Goal: Task Accomplishment & Management: Use online tool/utility

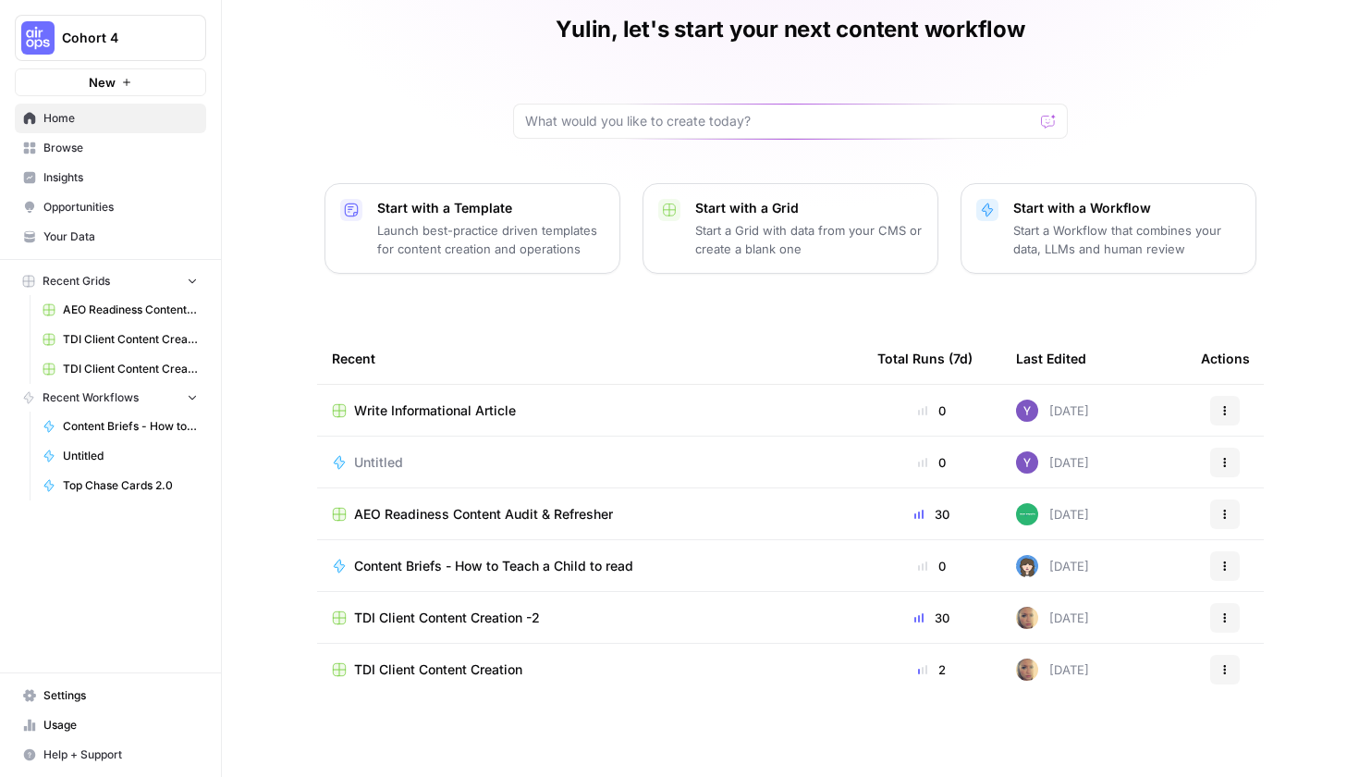
click at [448, 509] on span "AEO Readiness Content Audit & Refresher" at bounding box center [483, 514] width 259 height 18
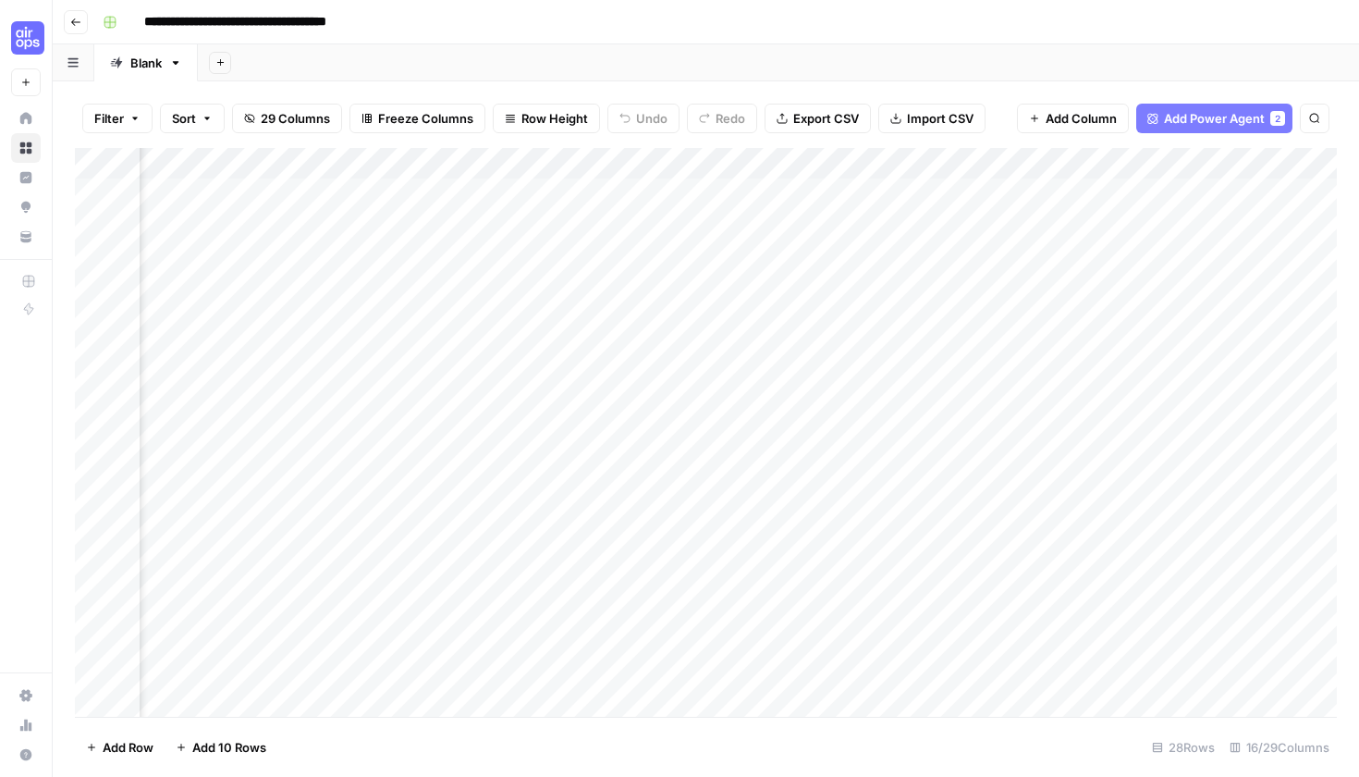
scroll to position [3, 1326]
click at [725, 185] on div "Add Column" at bounding box center [706, 434] width 1262 height 573
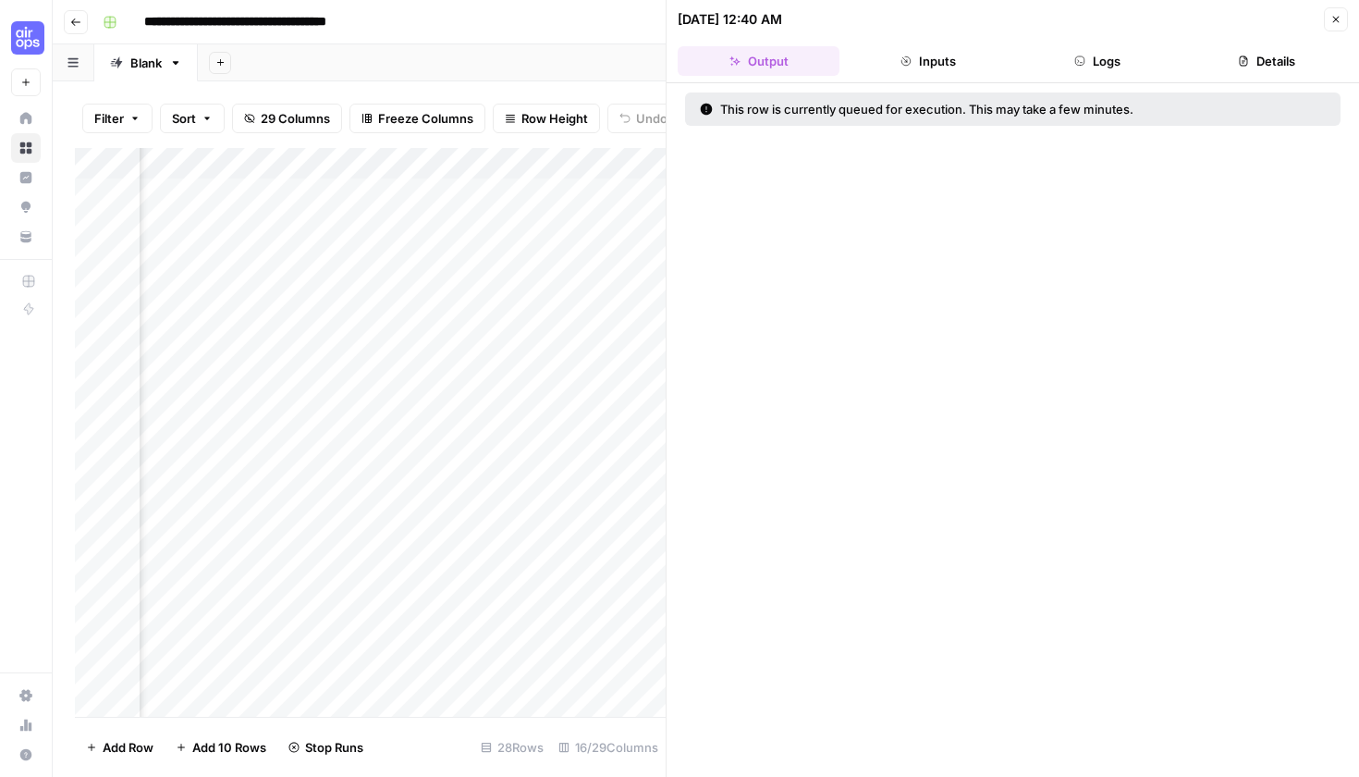
click at [926, 43] on header "[DATE] 12:40 AM Close Output Inputs Logs Details" at bounding box center [1013, 41] width 693 height 83
click at [923, 57] on button "Inputs" at bounding box center [928, 61] width 162 height 30
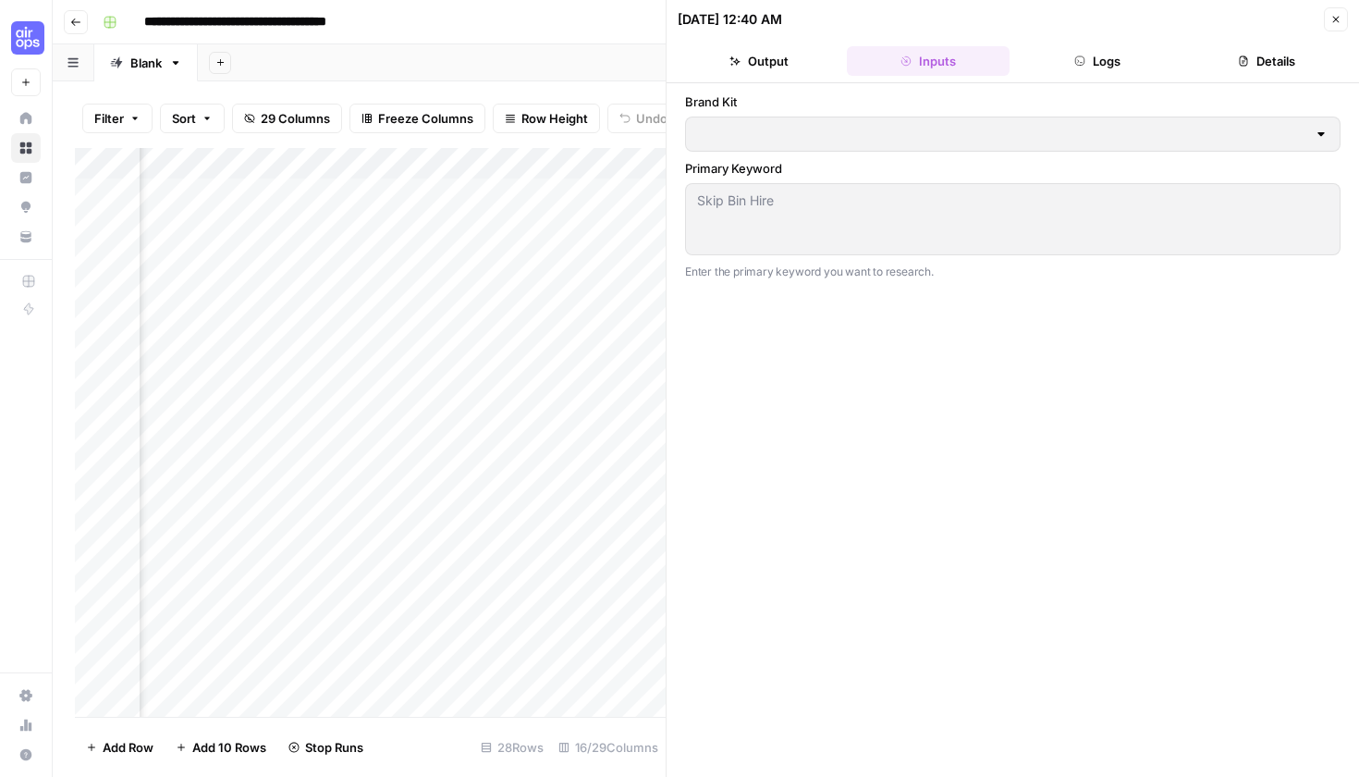
type input "Team Empathy"
click at [620, 55] on div "Add Sheet" at bounding box center [778, 62] width 1161 height 37
click at [1342, 27] on button "Close" at bounding box center [1336, 19] width 24 height 24
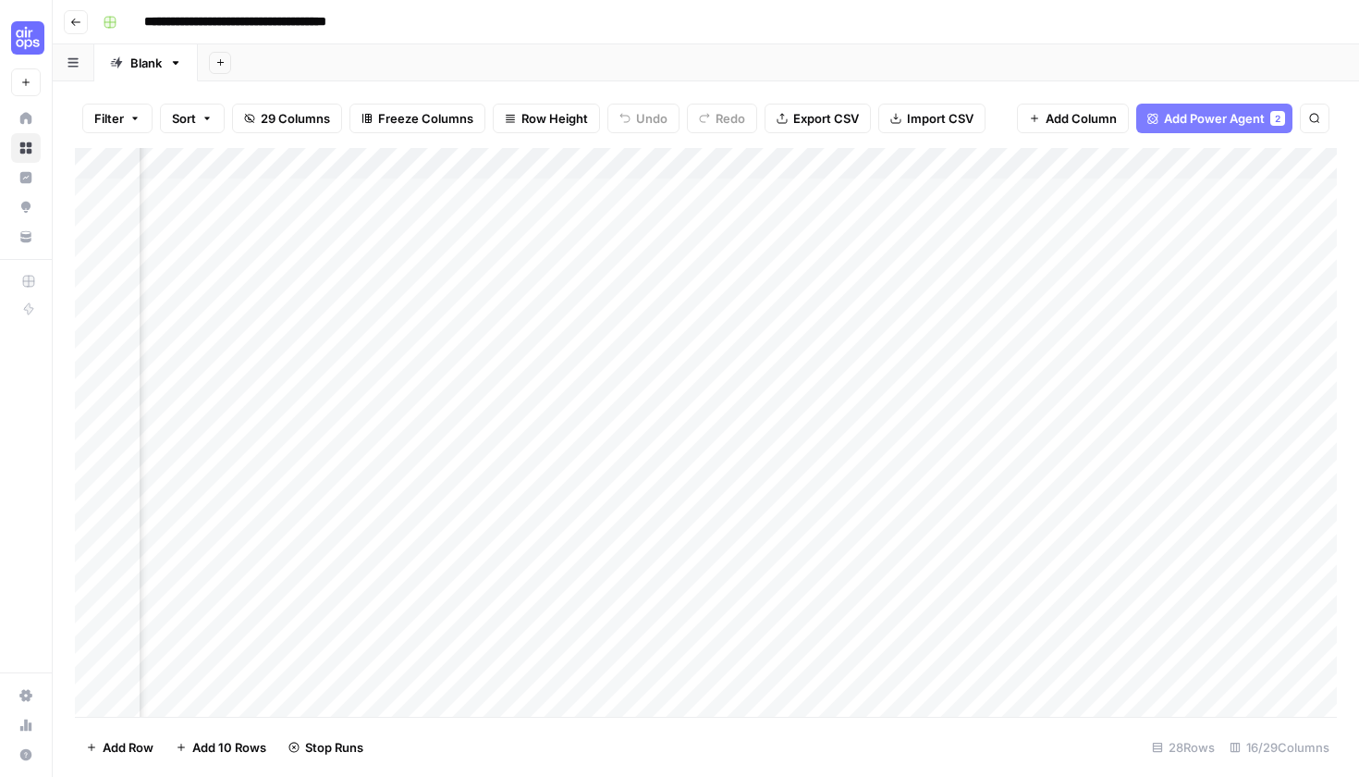
click at [737, 248] on div "Add Column" at bounding box center [706, 434] width 1262 height 573
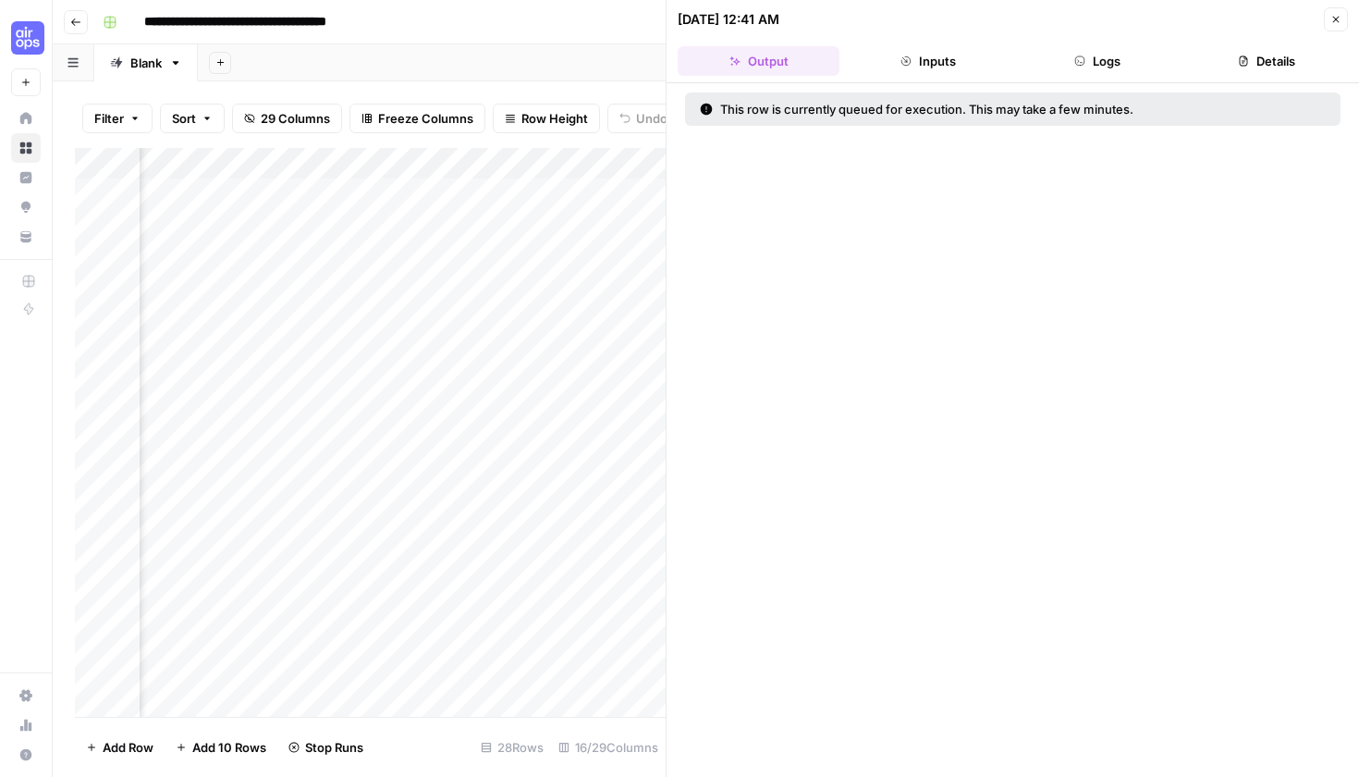
click at [967, 68] on button "Inputs" at bounding box center [928, 61] width 162 height 30
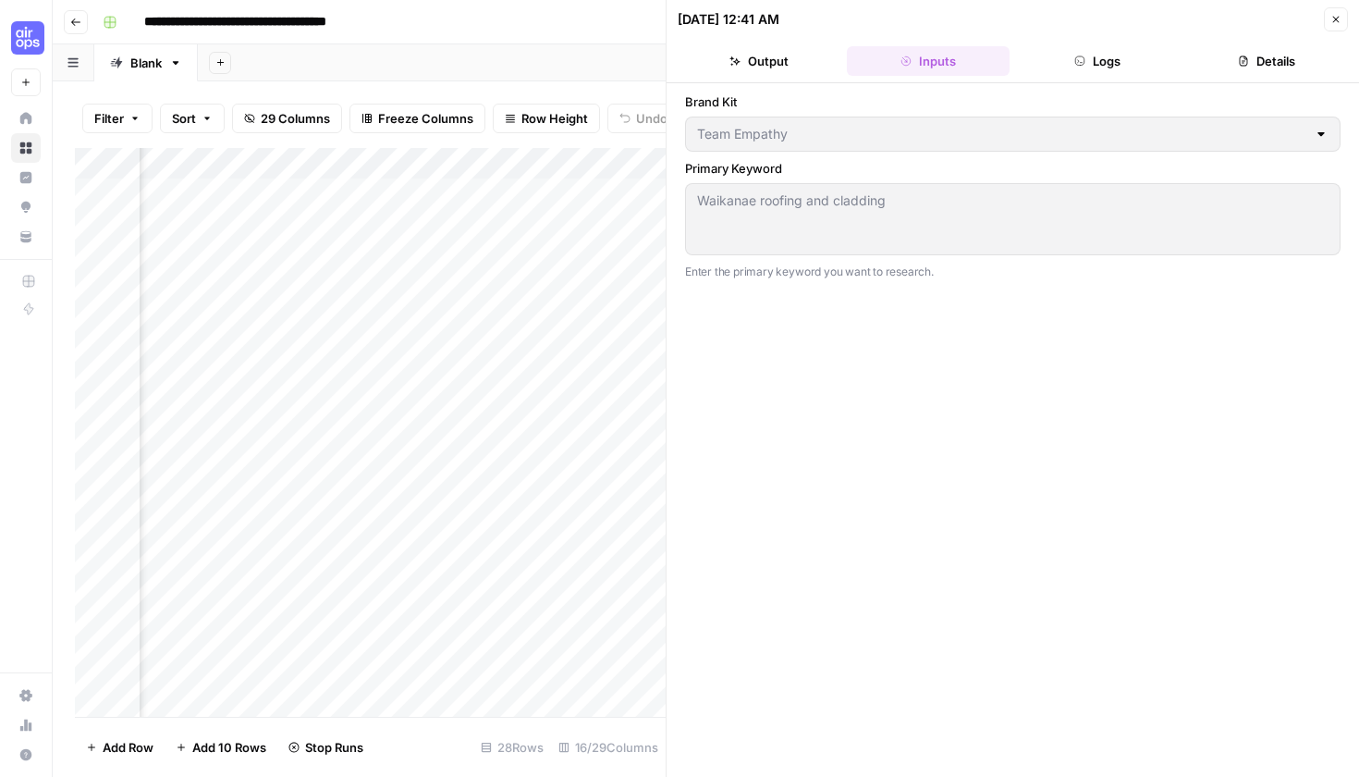
click at [1068, 60] on button "Logs" at bounding box center [1098, 61] width 162 height 30
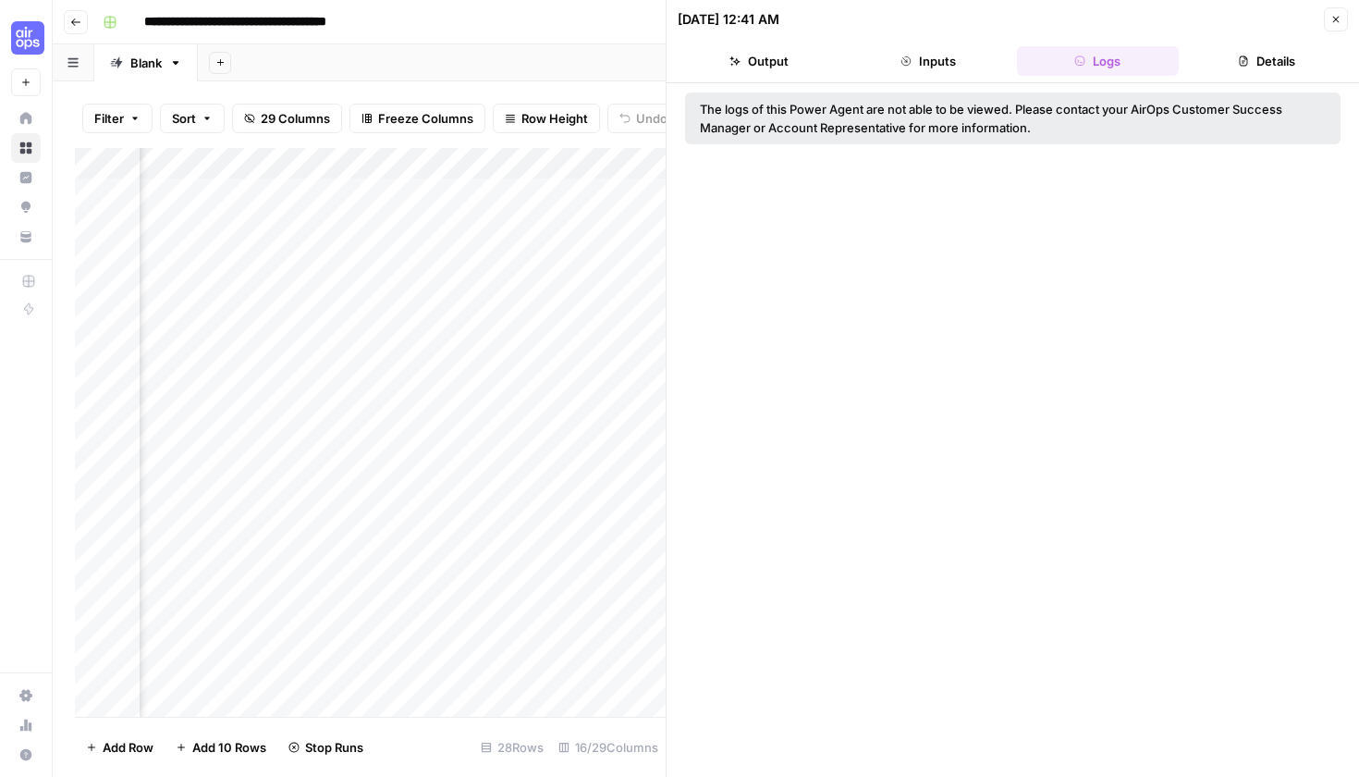
click at [1214, 55] on button "Details" at bounding box center [1267, 61] width 162 height 30
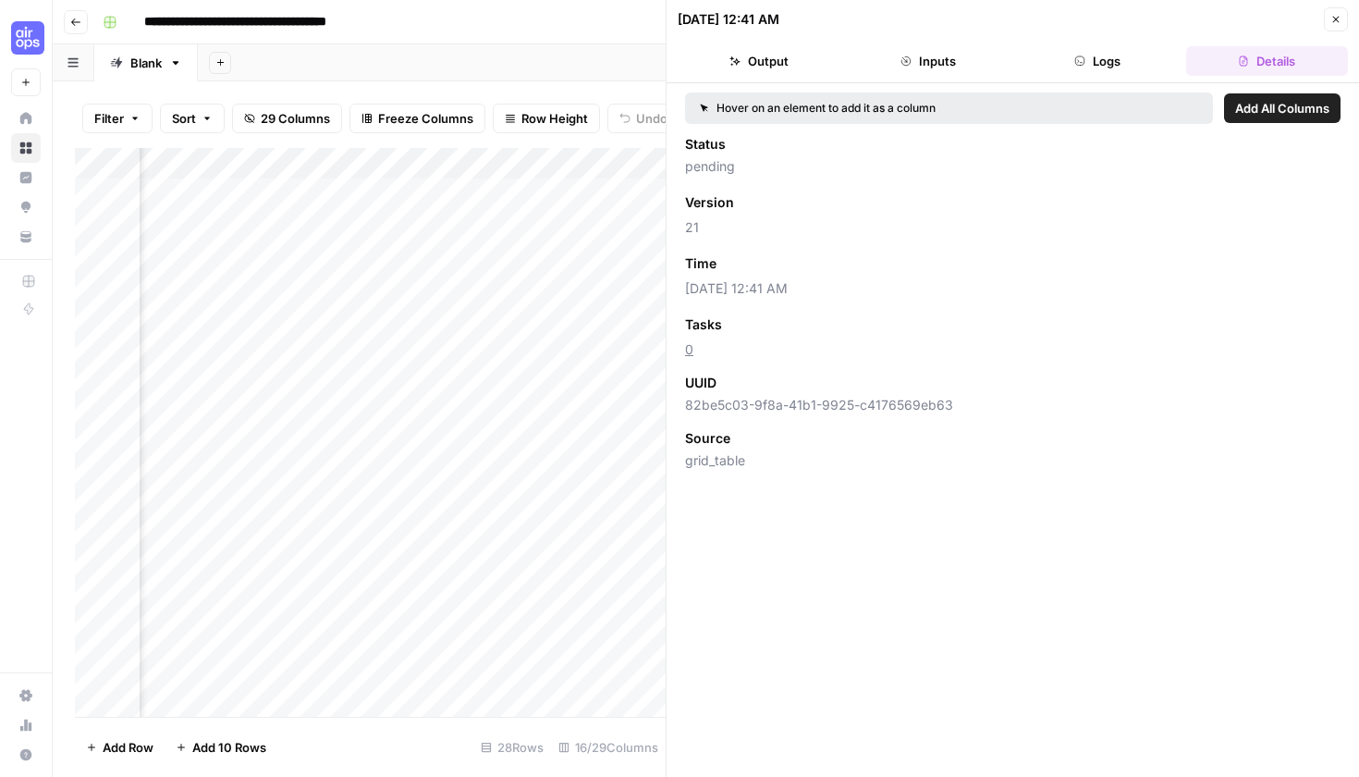
click at [752, 54] on button "Output" at bounding box center [759, 61] width 162 height 30
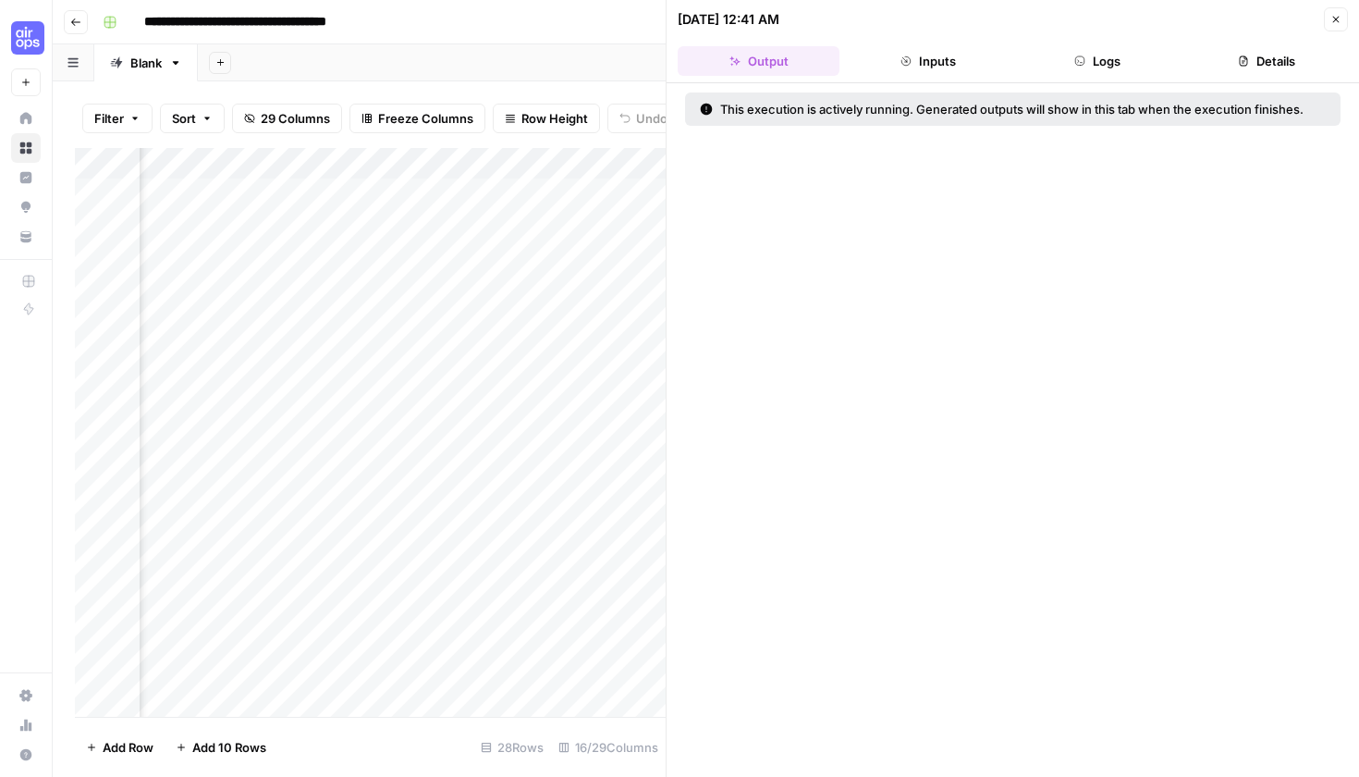
click at [546, 58] on div "Add Sheet" at bounding box center [778, 62] width 1161 height 37
click at [81, 24] on button "Go back" at bounding box center [76, 22] width 24 height 24
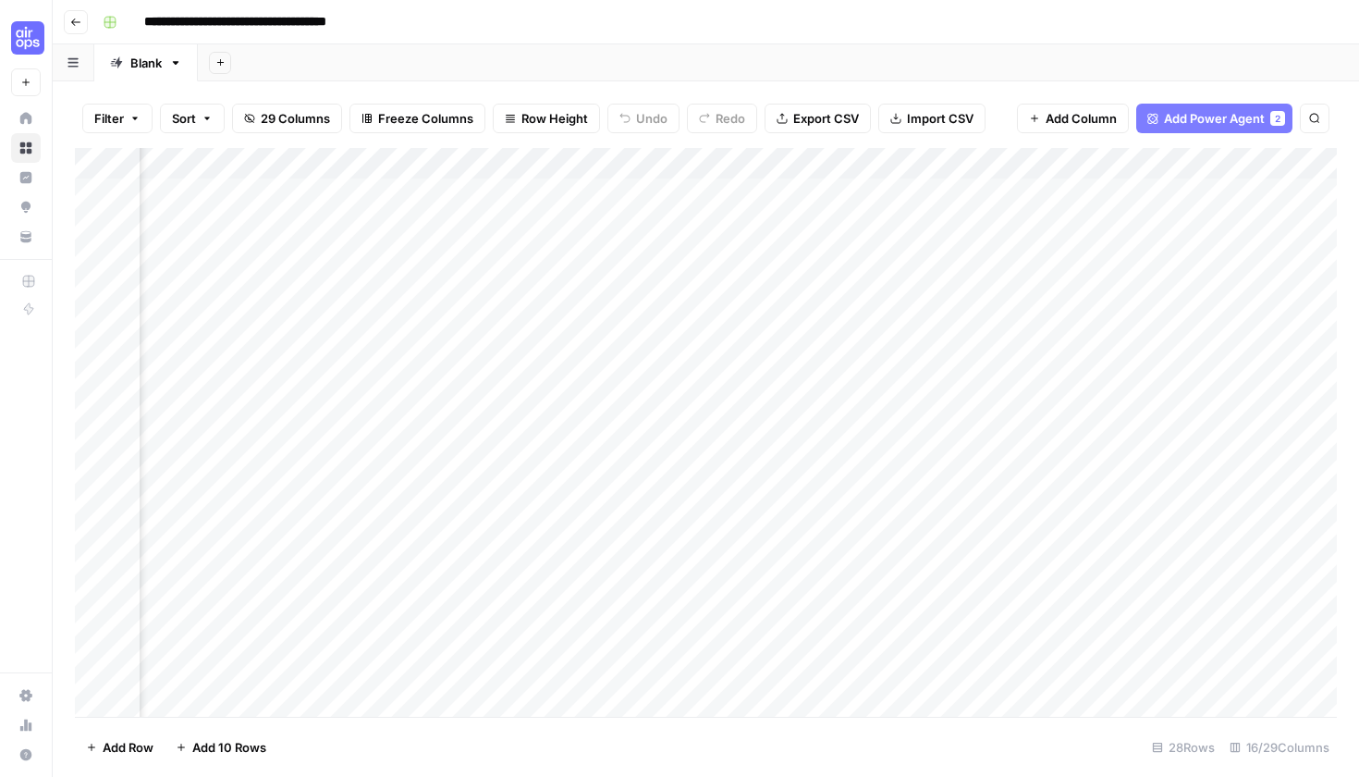
click at [81, 24] on button "Go back" at bounding box center [76, 22] width 24 height 24
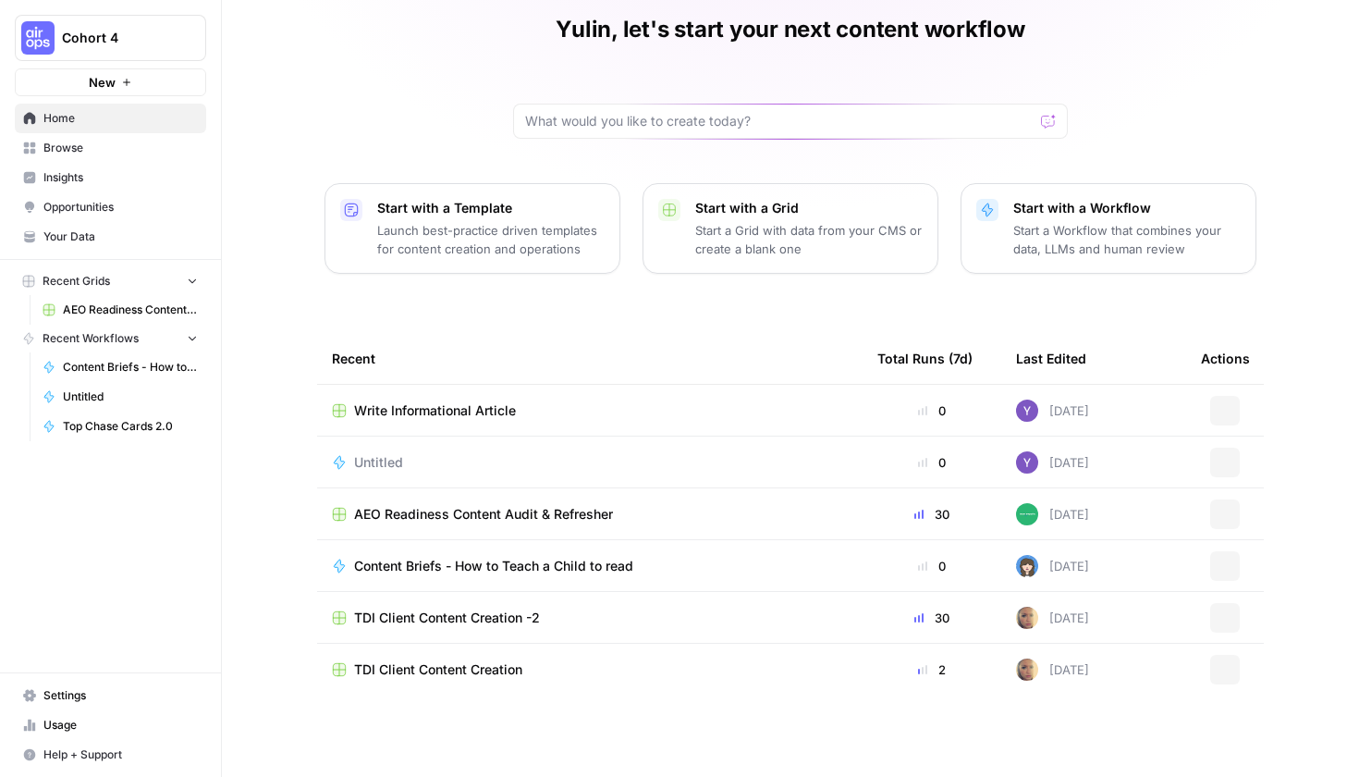
scroll to position [74, 0]
click at [524, 461] on div "Write Informational Article" at bounding box center [590, 462] width 516 height 18
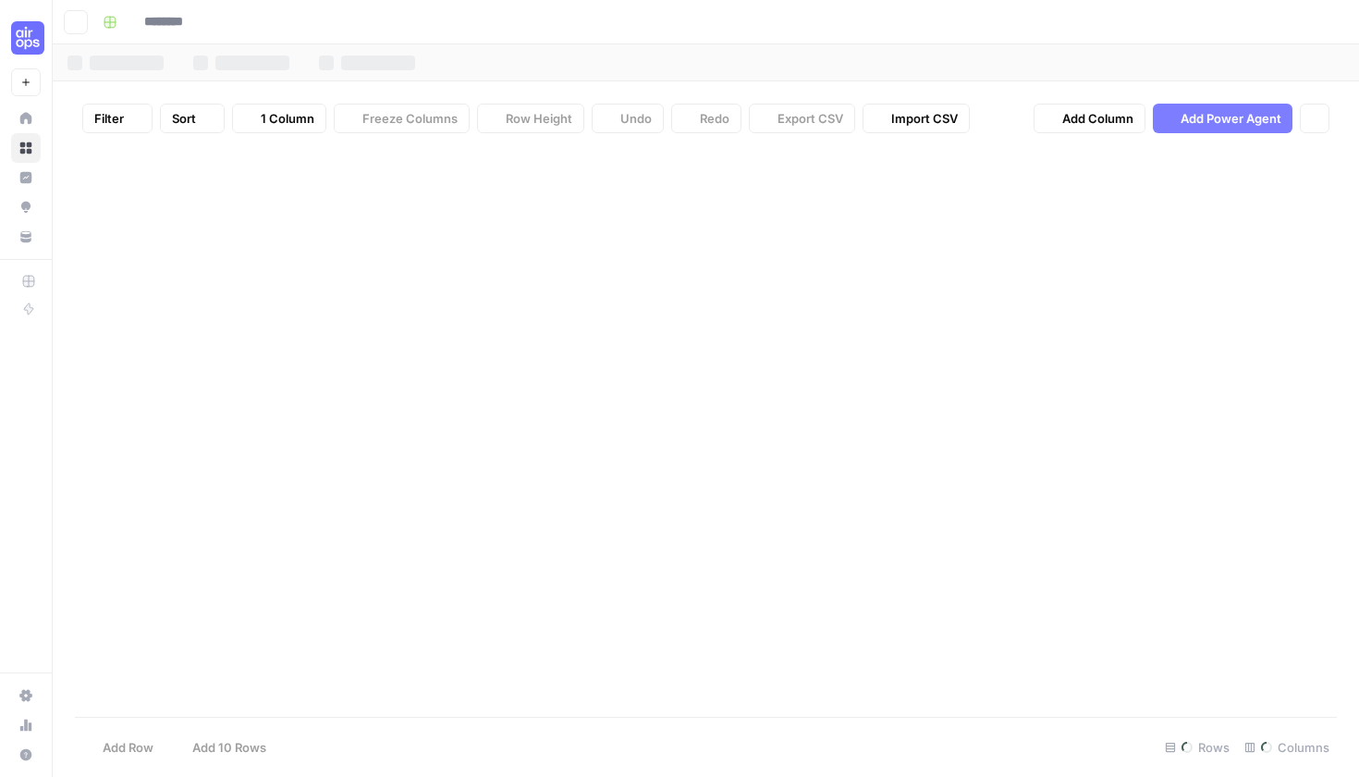
type input "**********"
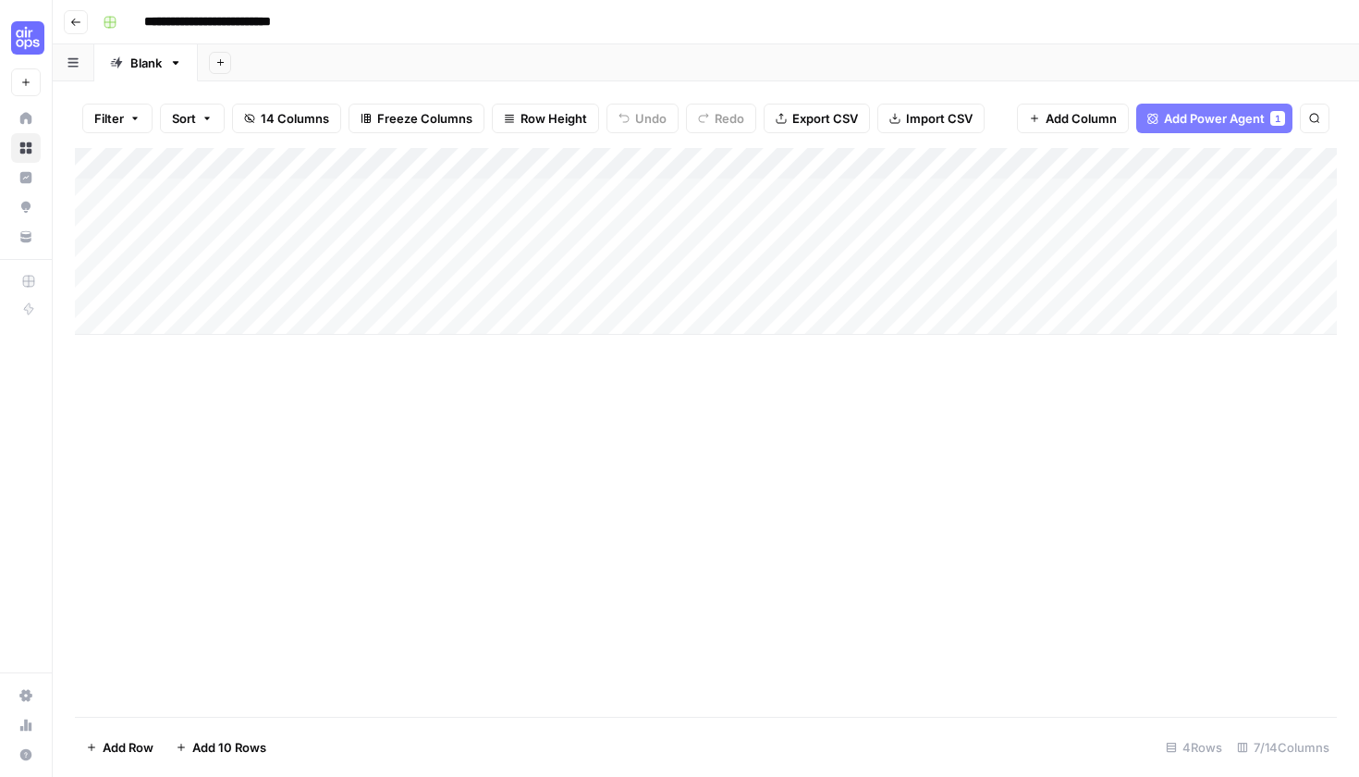
click at [1273, 112] on div "1" at bounding box center [1277, 118] width 11 height 15
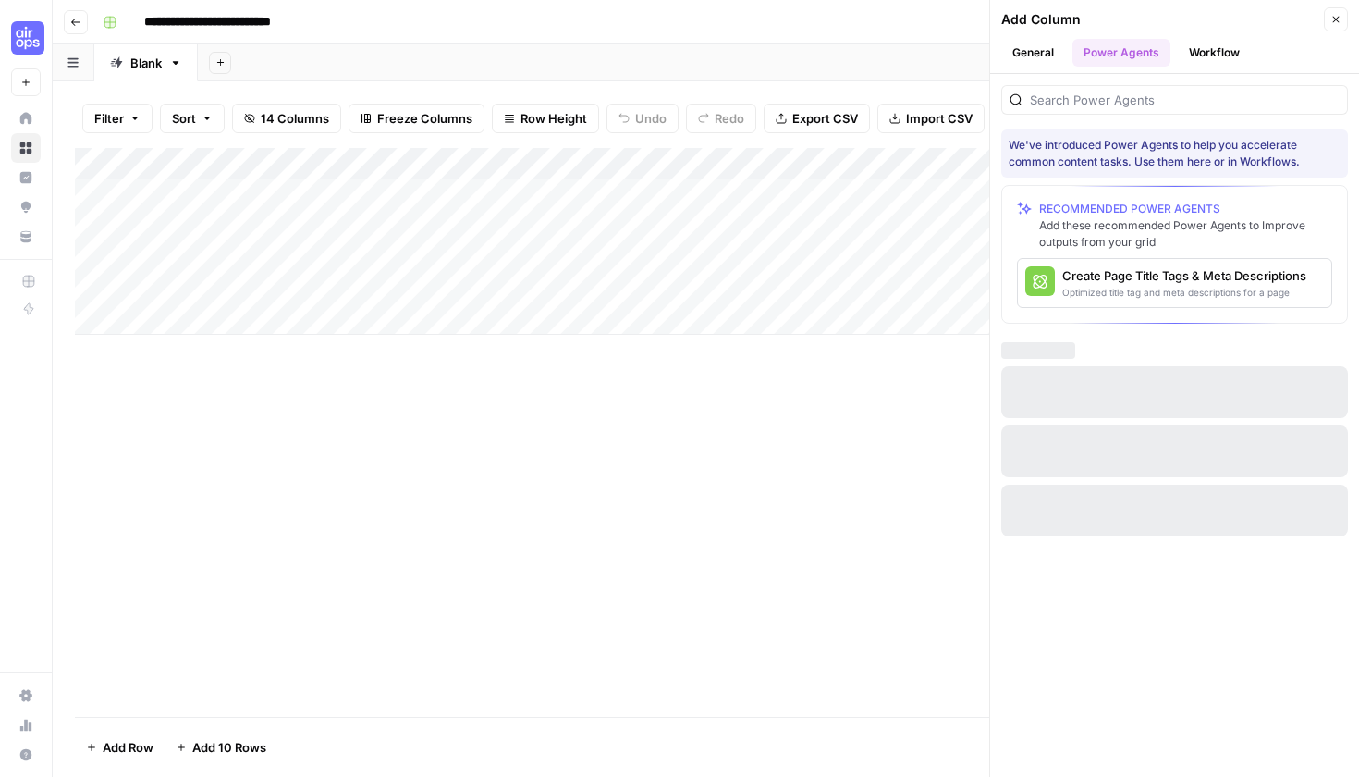
click at [1047, 65] on button "General" at bounding box center [1033, 53] width 64 height 28
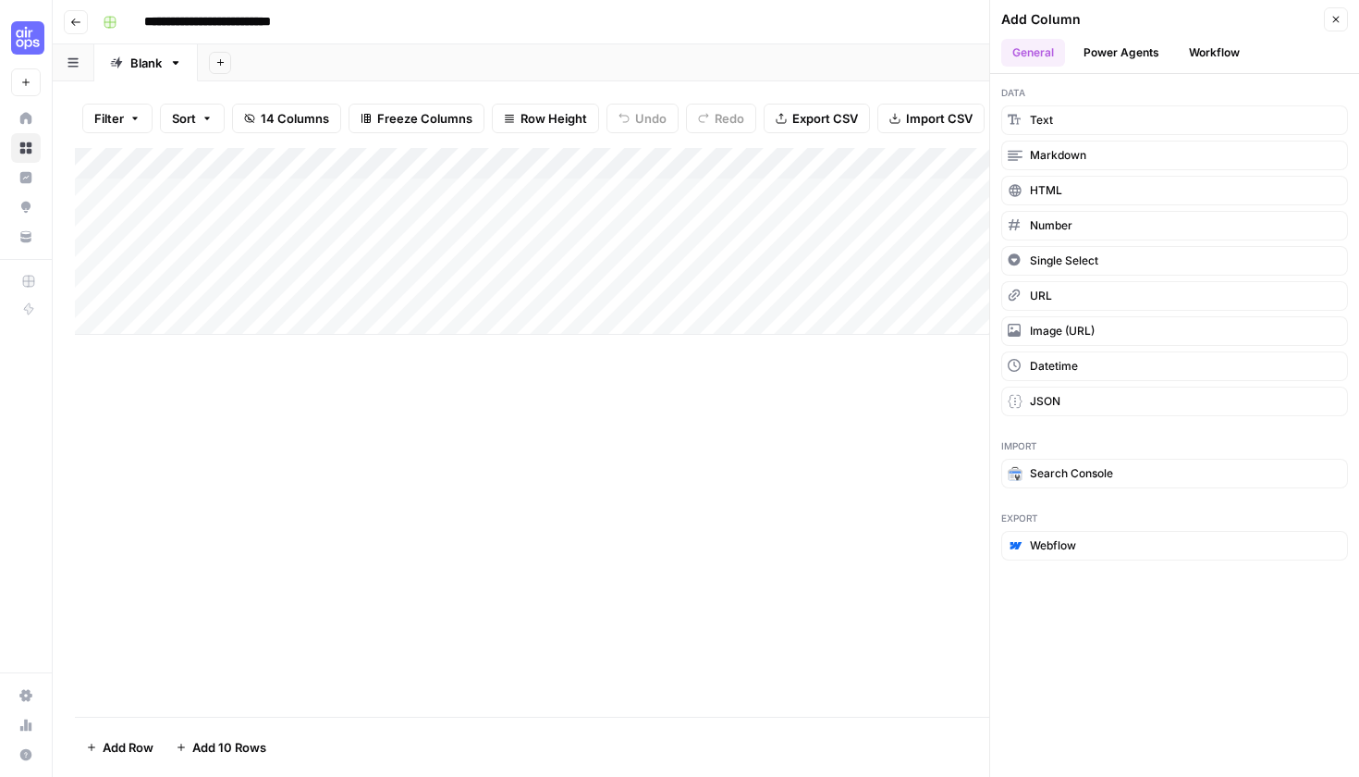
click at [1112, 54] on button "Power Agents" at bounding box center [1122, 53] width 98 height 28
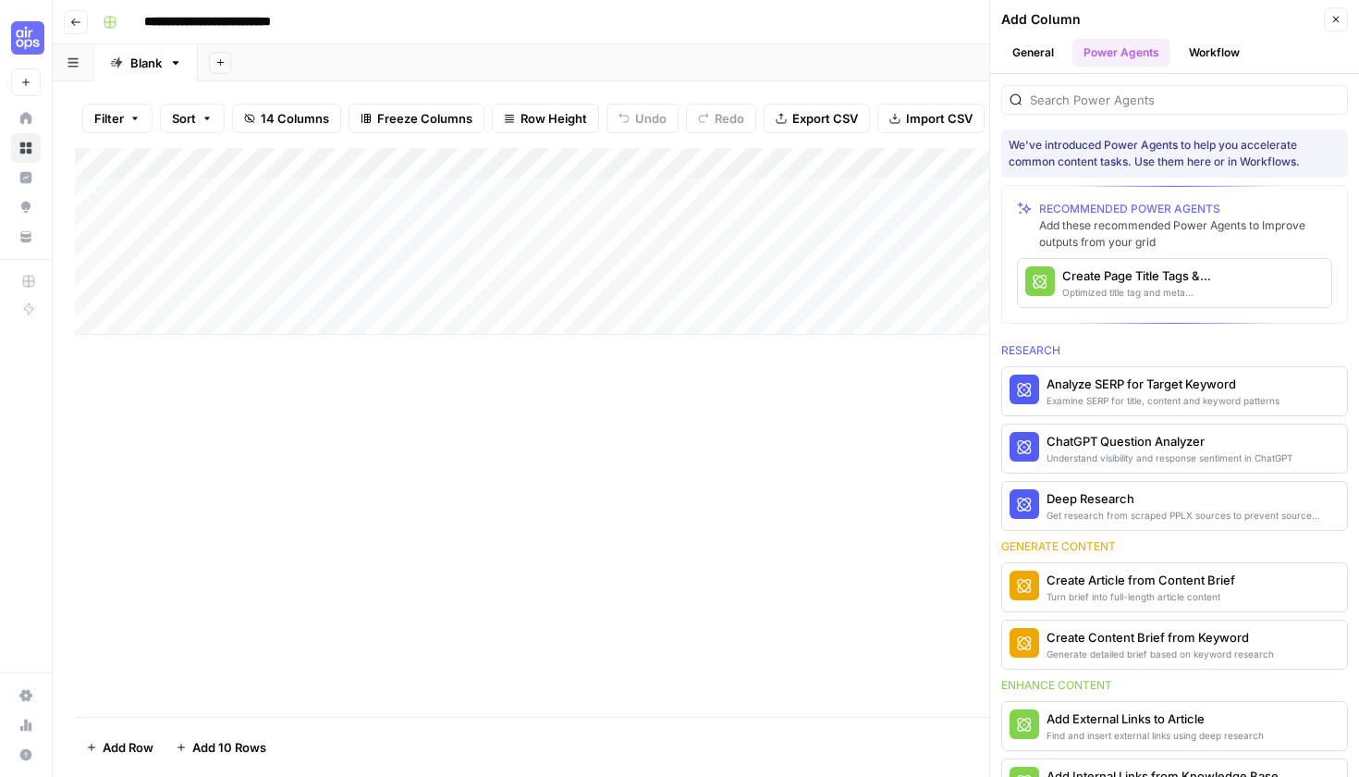
click at [1159, 285] on div "Optimized title tag and meta descriptions for a page" at bounding box center [1143, 292] width 163 height 15
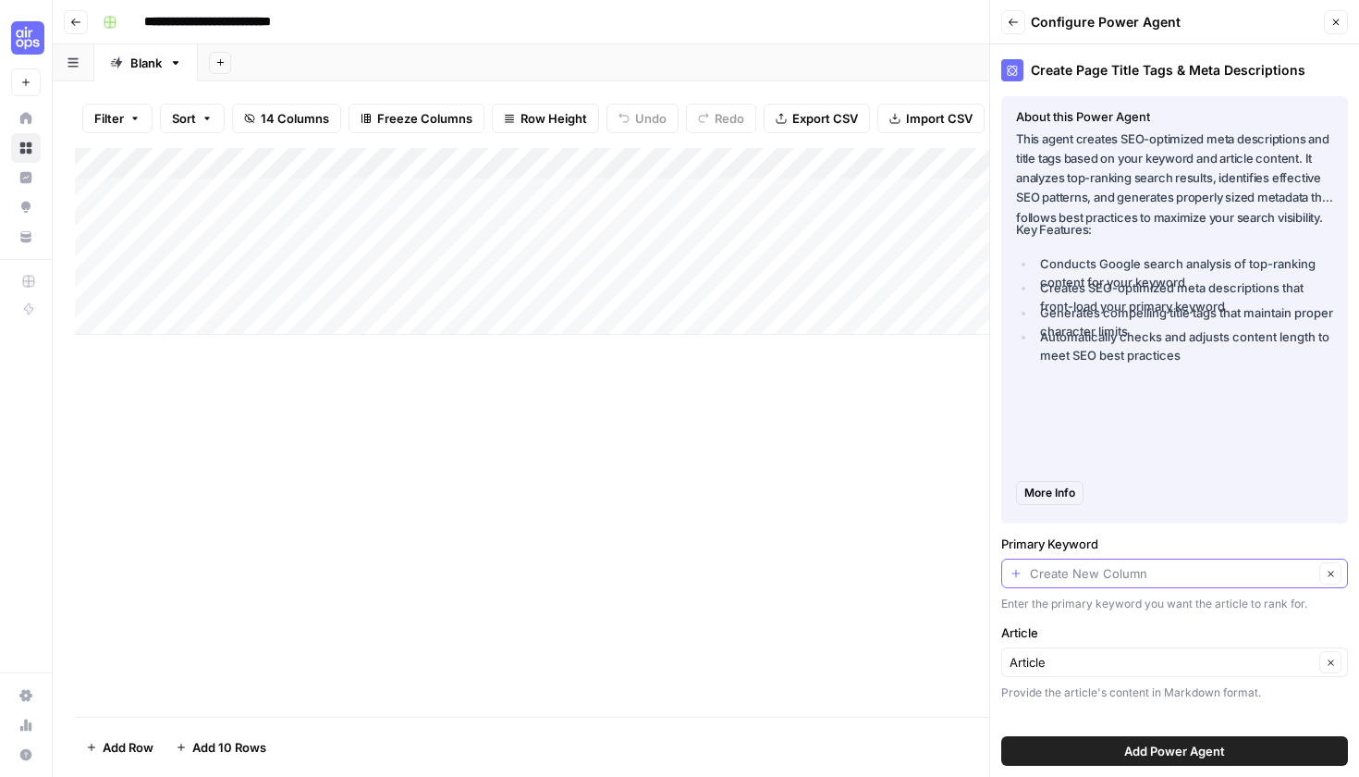
click at [1090, 577] on input "Primary Keyword" at bounding box center [1172, 573] width 284 height 18
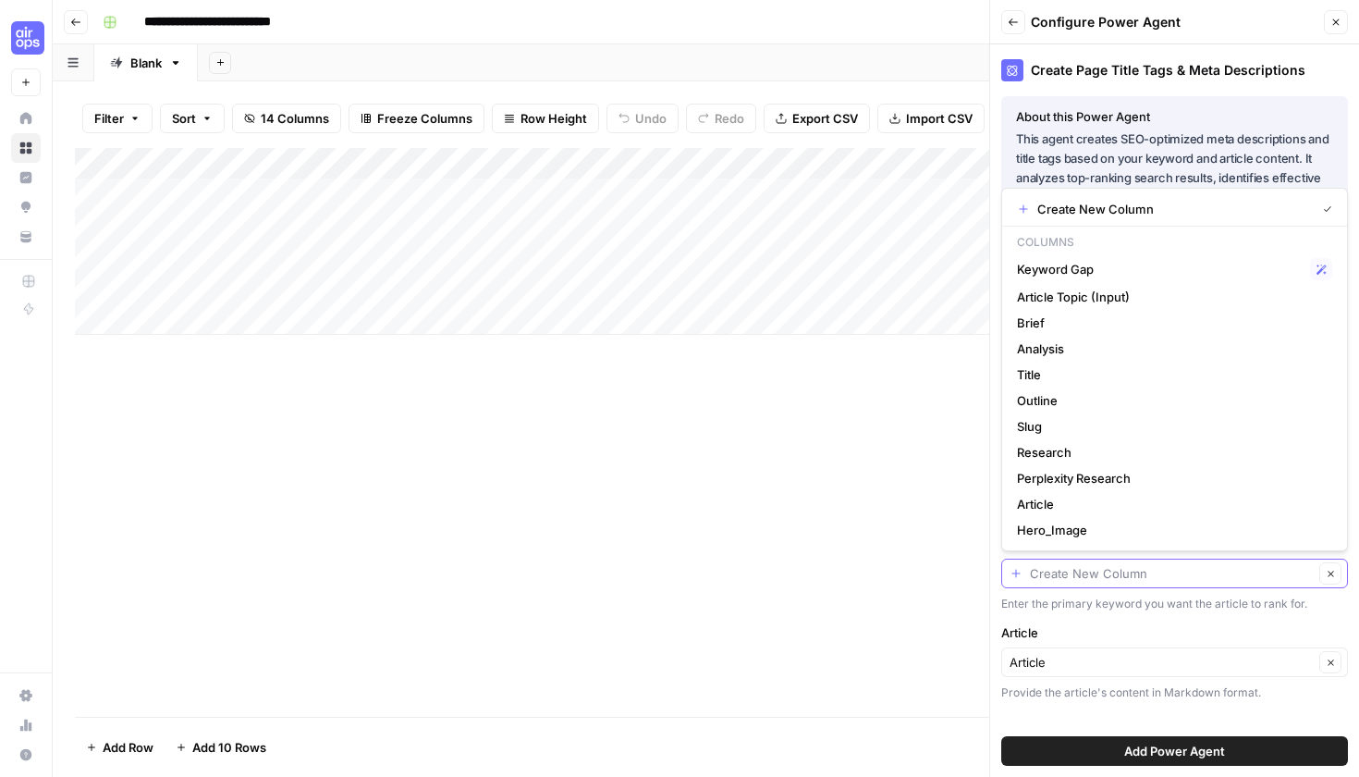
click at [1120, 573] on input "Primary Keyword" at bounding box center [1172, 573] width 284 height 18
type input "Create New Column"
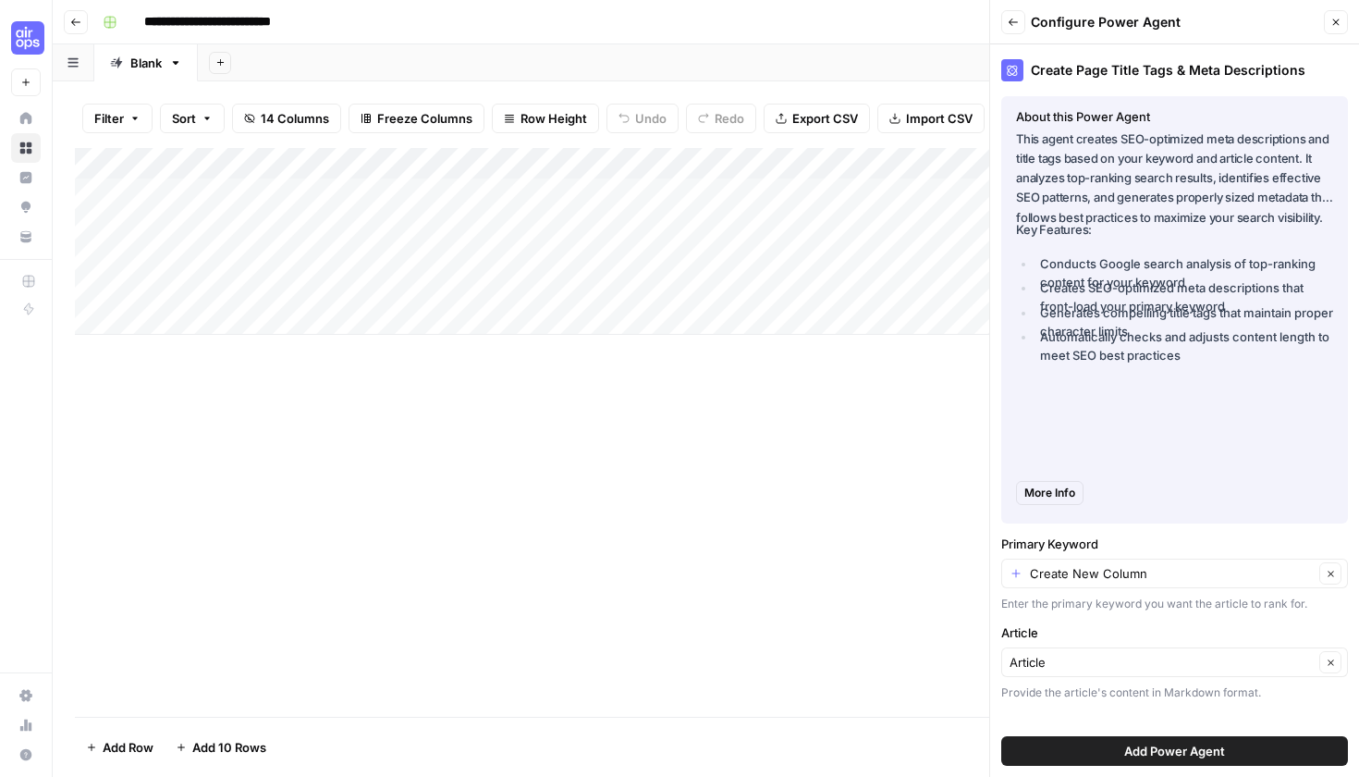
click at [1090, 618] on div "Create Page Title Tags & Meta Descriptions About this Power Agent This agent cr…" at bounding box center [1174, 410] width 369 height 732
click at [1141, 748] on span "Add Power Agent" at bounding box center [1174, 751] width 101 height 18
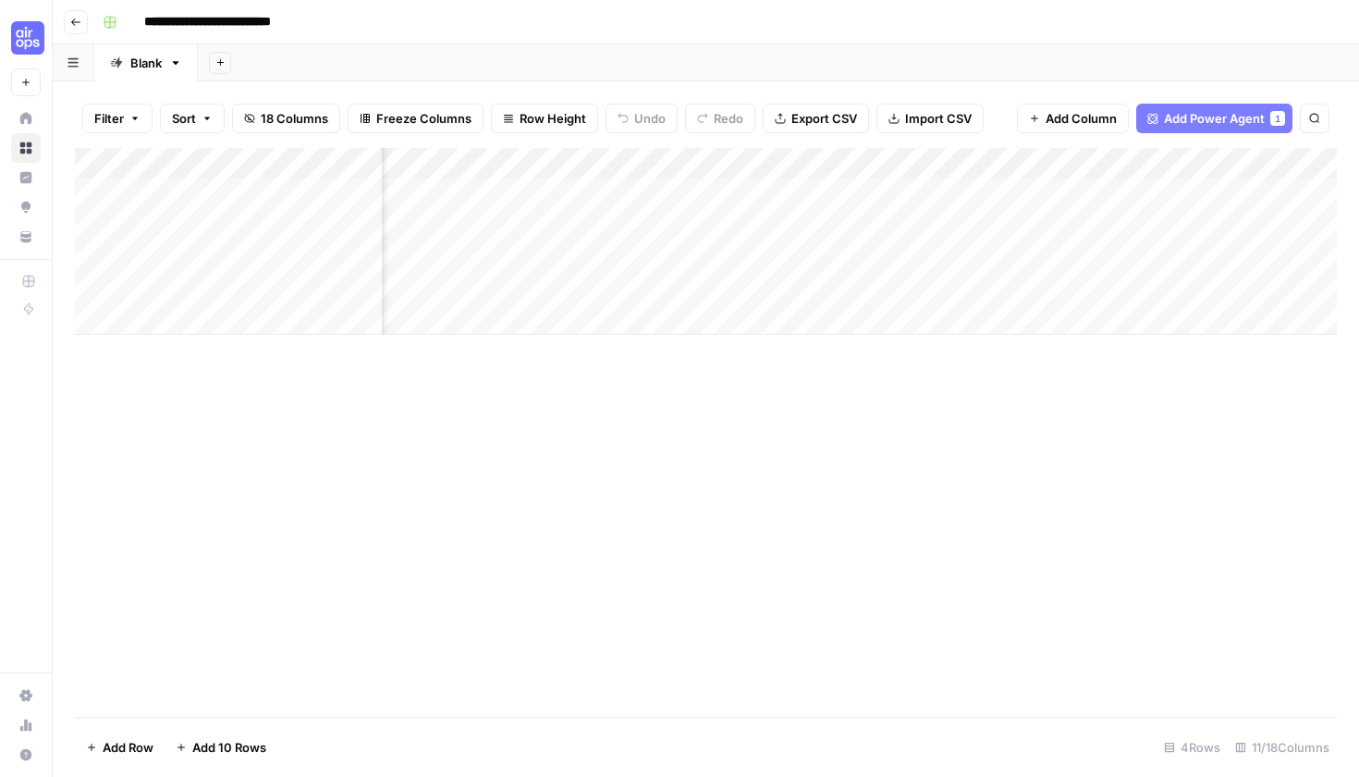
scroll to position [0, 1086]
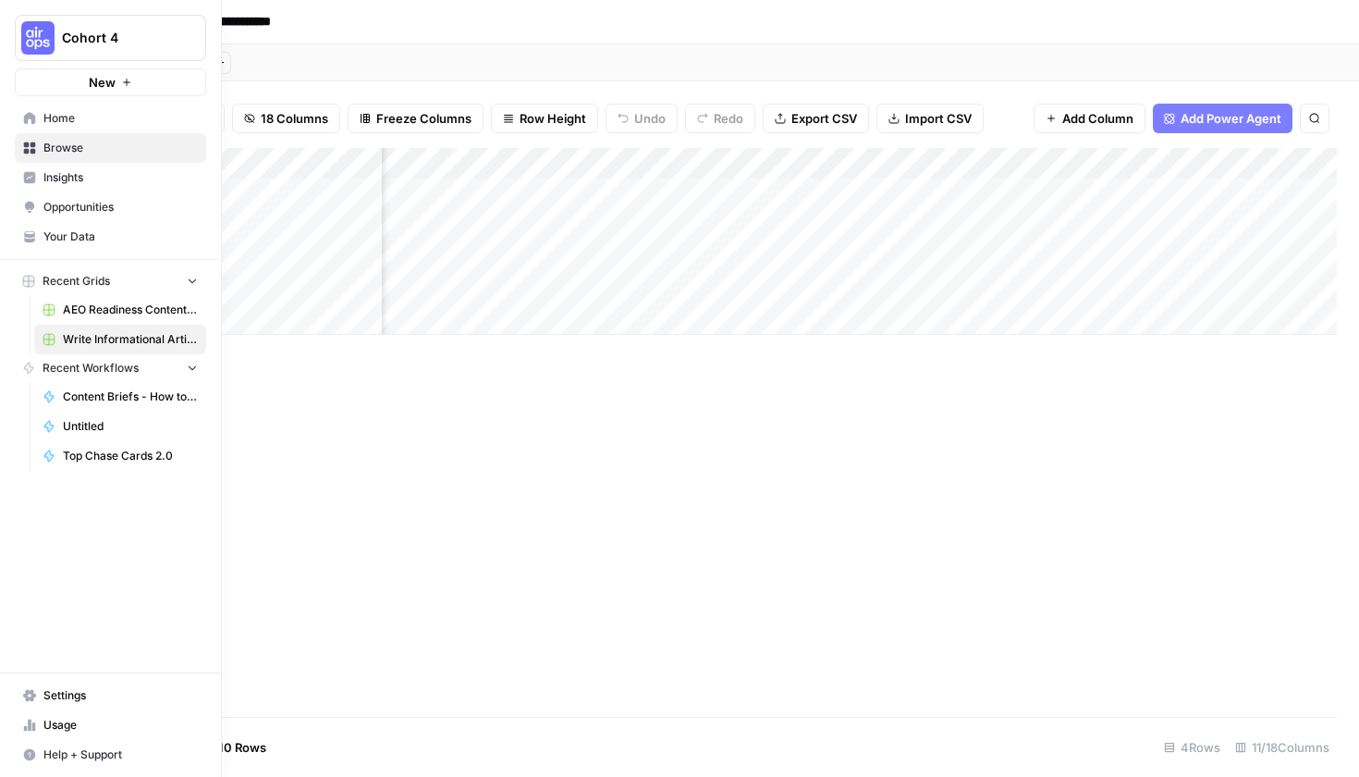
click at [78, 114] on span "Home" at bounding box center [120, 118] width 154 height 17
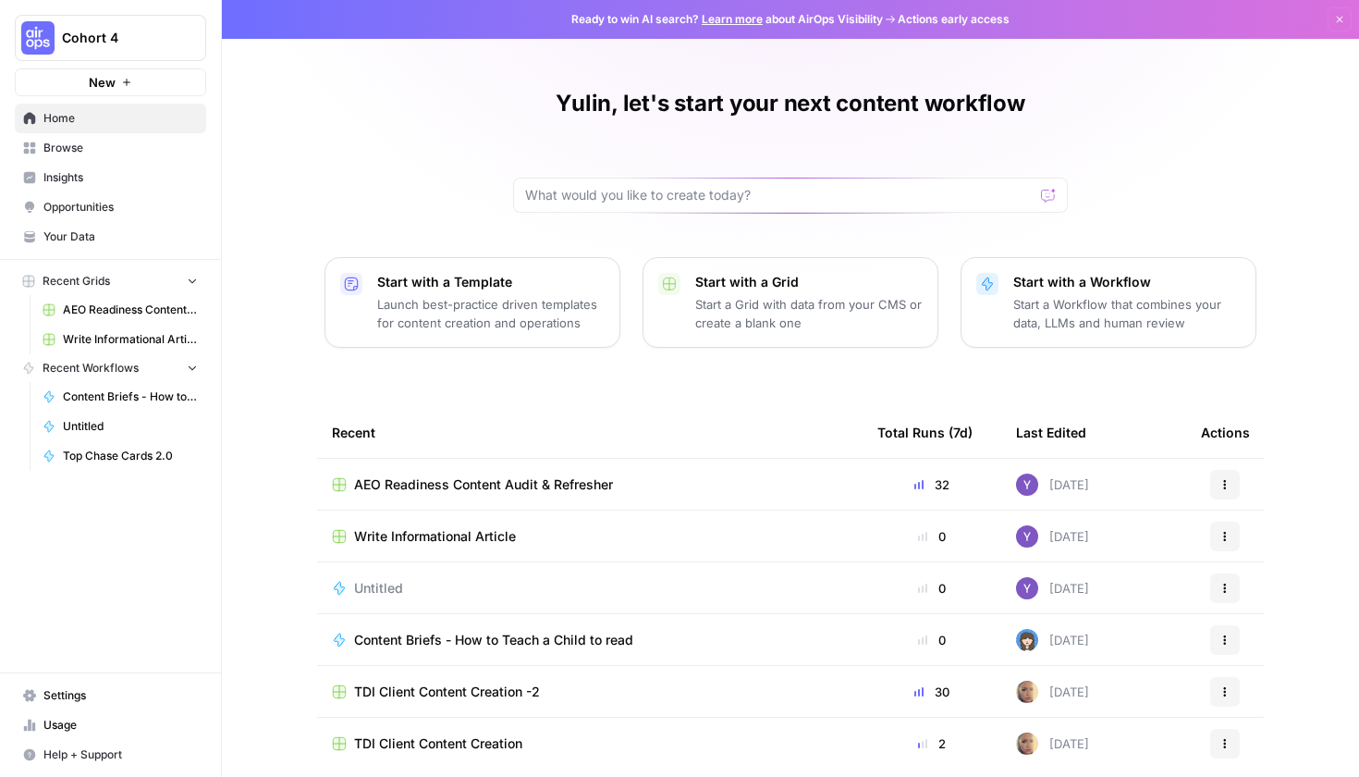
click at [185, 369] on button "Recent Workflows" at bounding box center [110, 368] width 191 height 28
click at [145, 76] on button "New" at bounding box center [110, 82] width 191 height 28
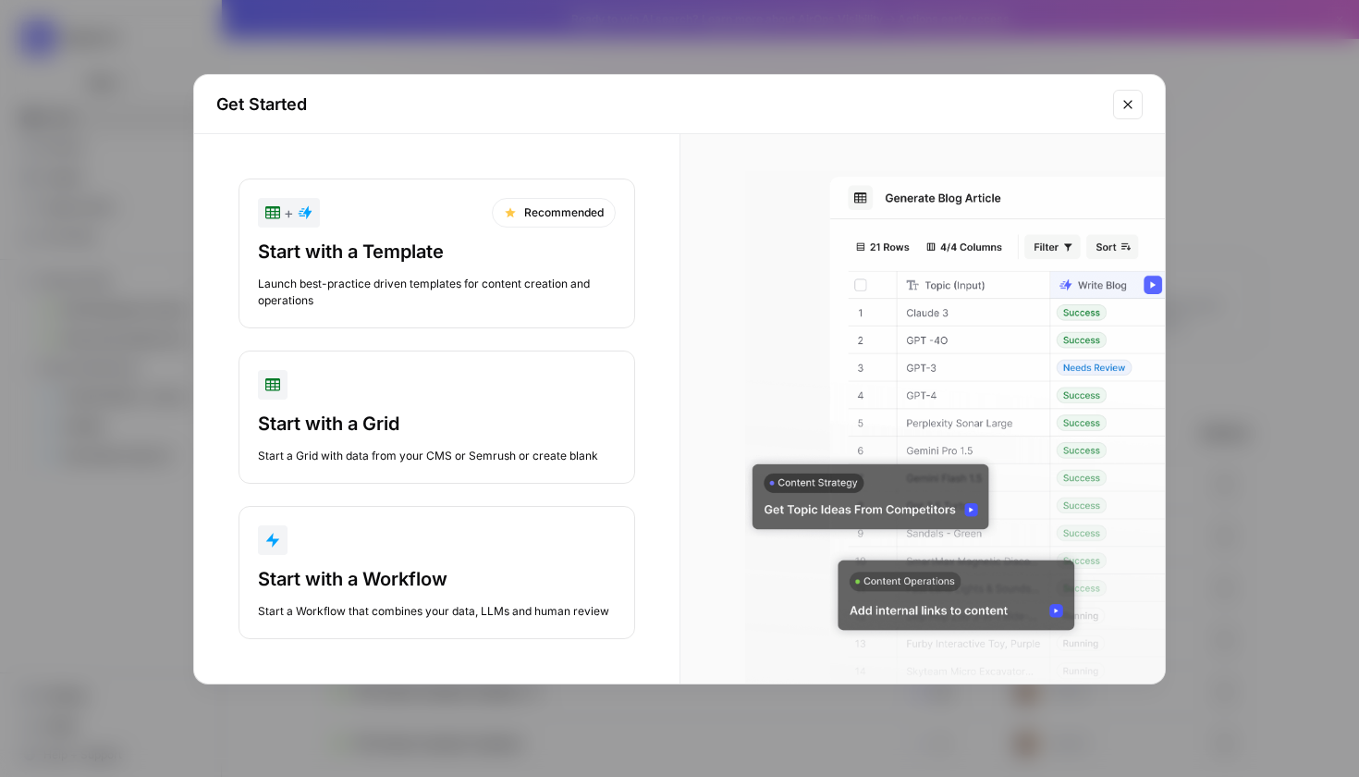
click at [491, 287] on div "Launch best-practice driven templates for content creation and operations" at bounding box center [437, 292] width 358 height 33
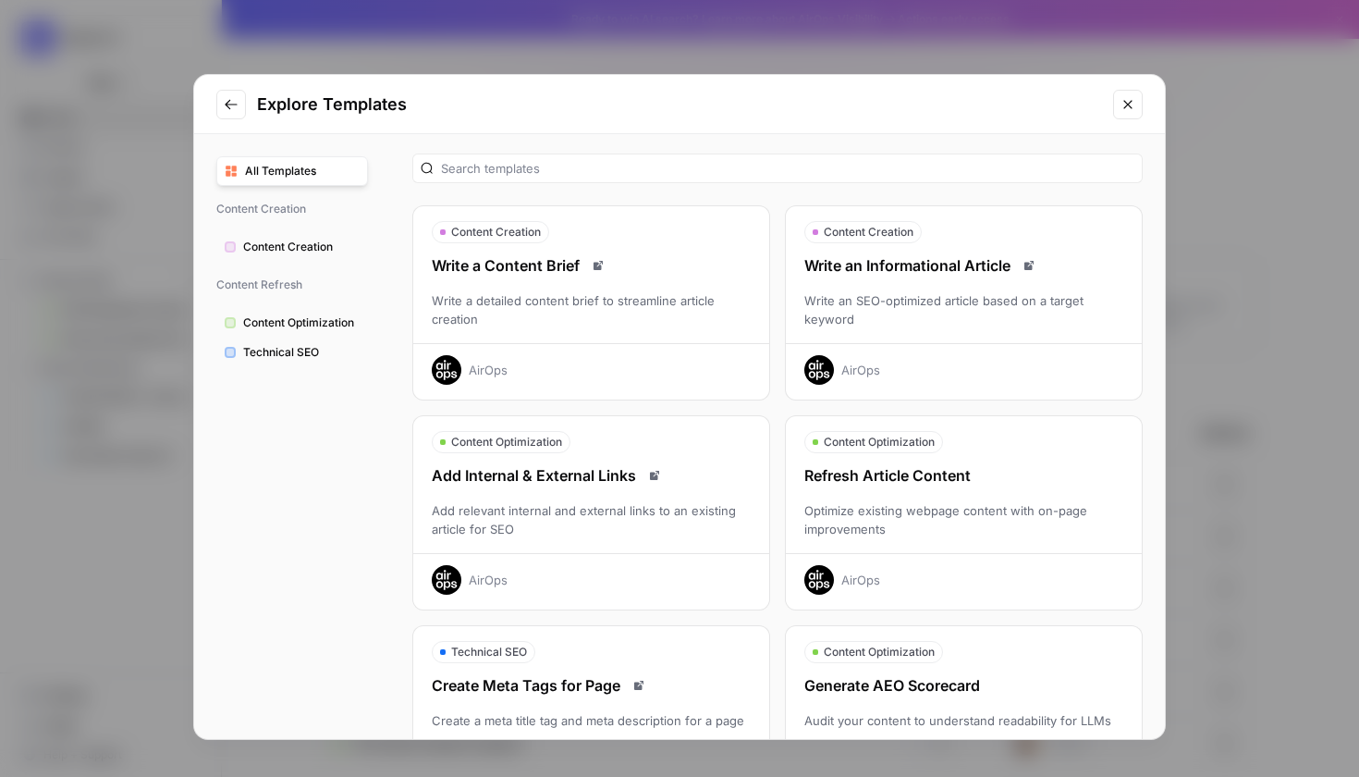
scroll to position [2, 0]
click at [952, 292] on div "Write an SEO-optimized article based on a target keyword" at bounding box center [964, 310] width 356 height 37
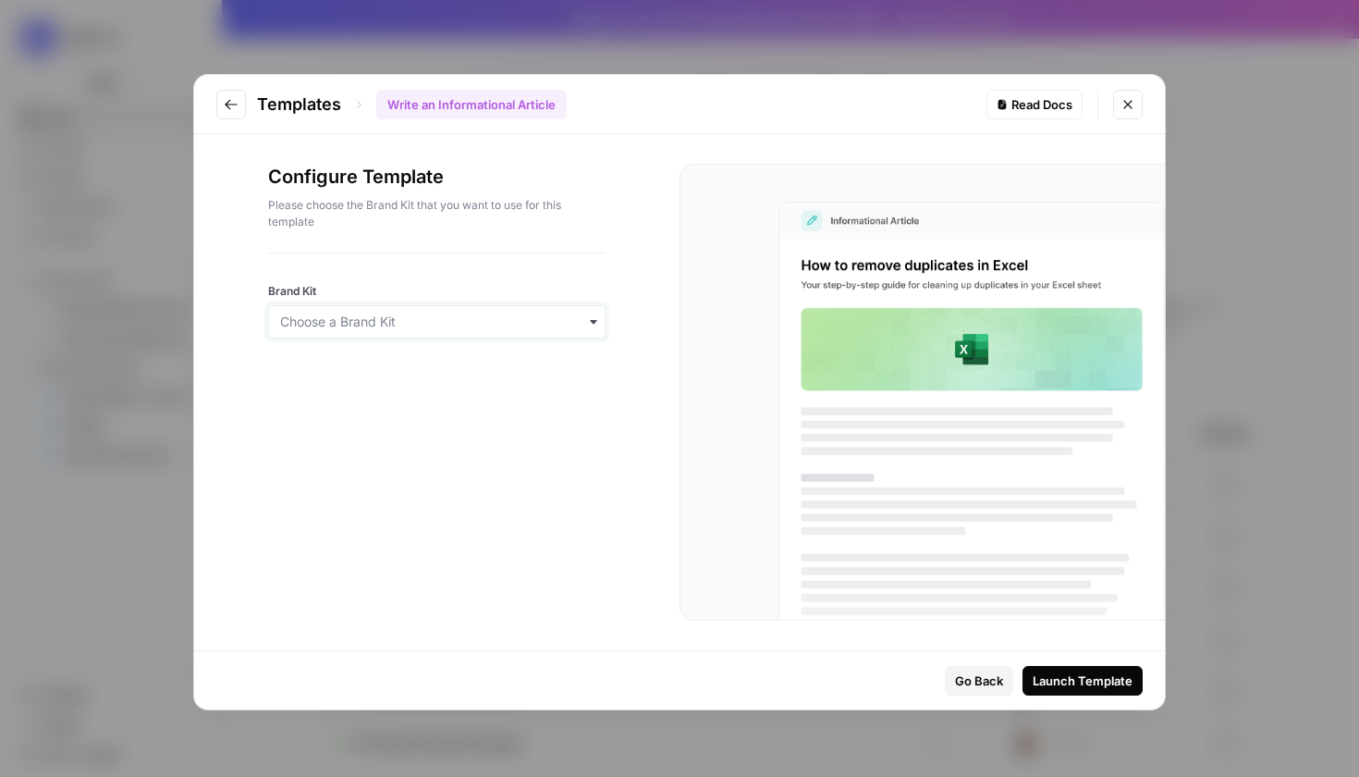
click at [519, 315] on input "Brand Kit" at bounding box center [436, 322] width 313 height 18
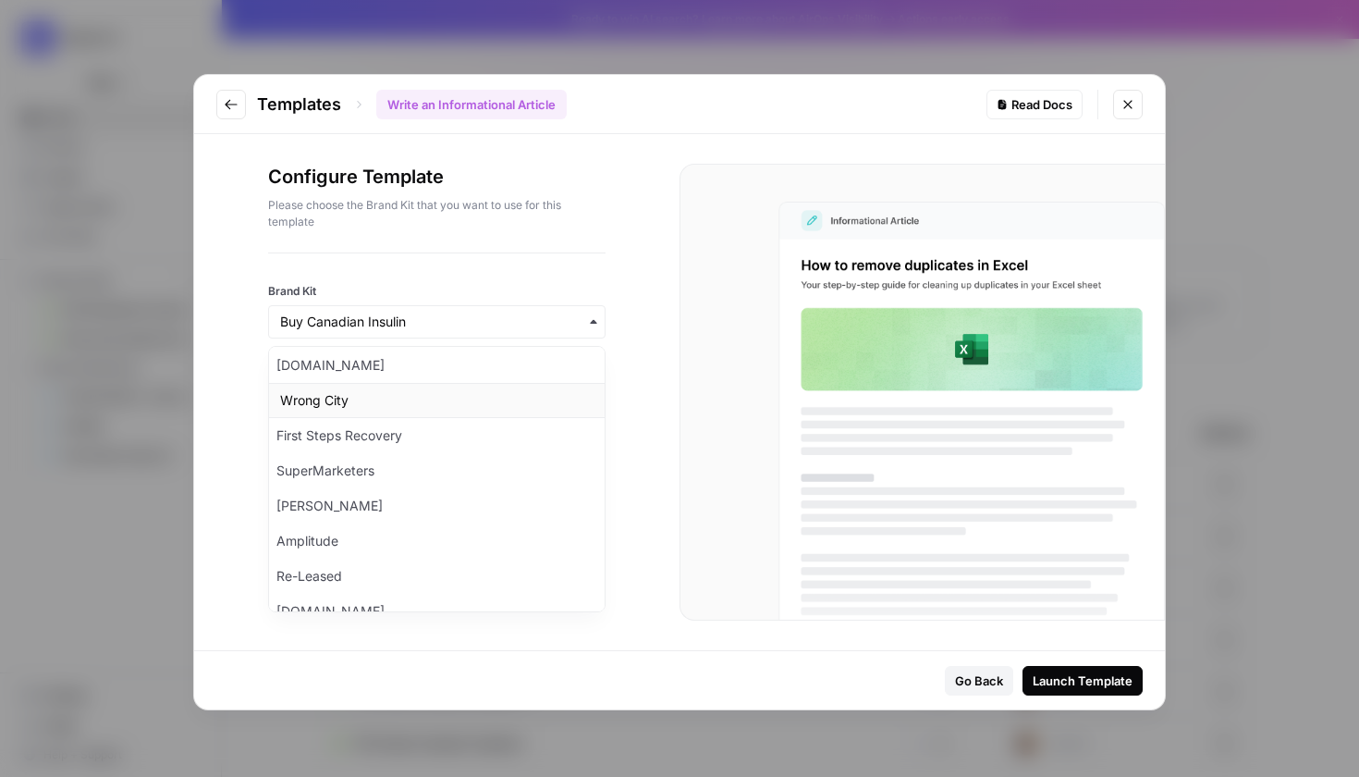
scroll to position [89, 0]
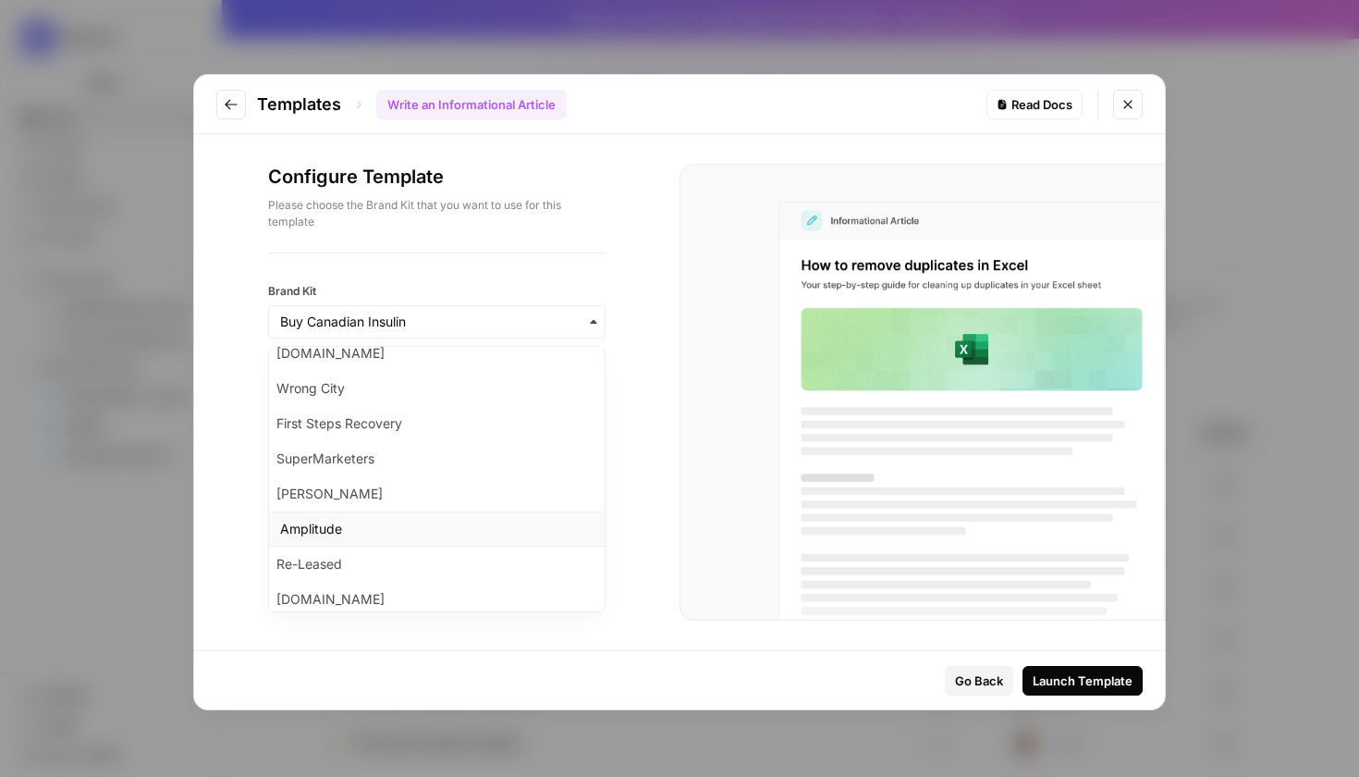
click at [440, 524] on div "Amplitude" at bounding box center [437, 528] width 336 height 35
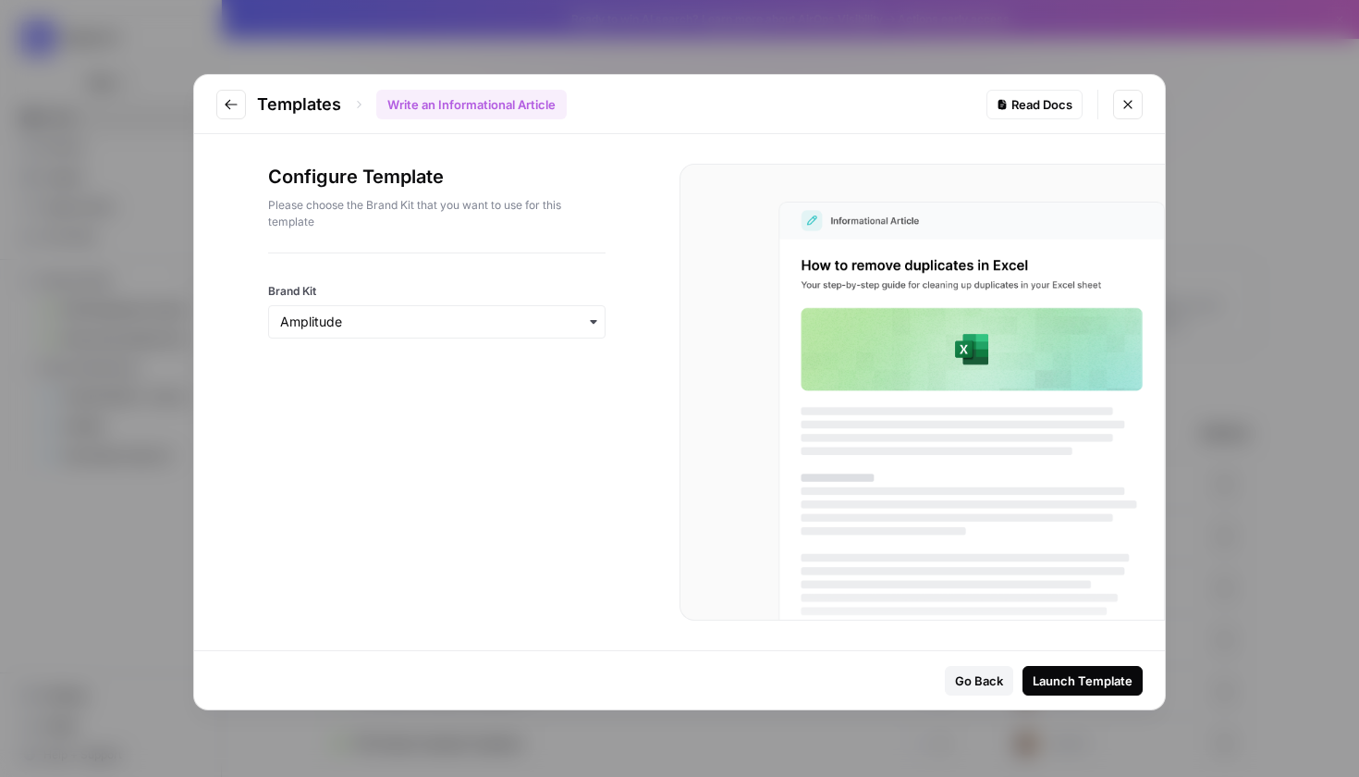
click at [1093, 678] on div "Launch Template" at bounding box center [1083, 680] width 100 height 18
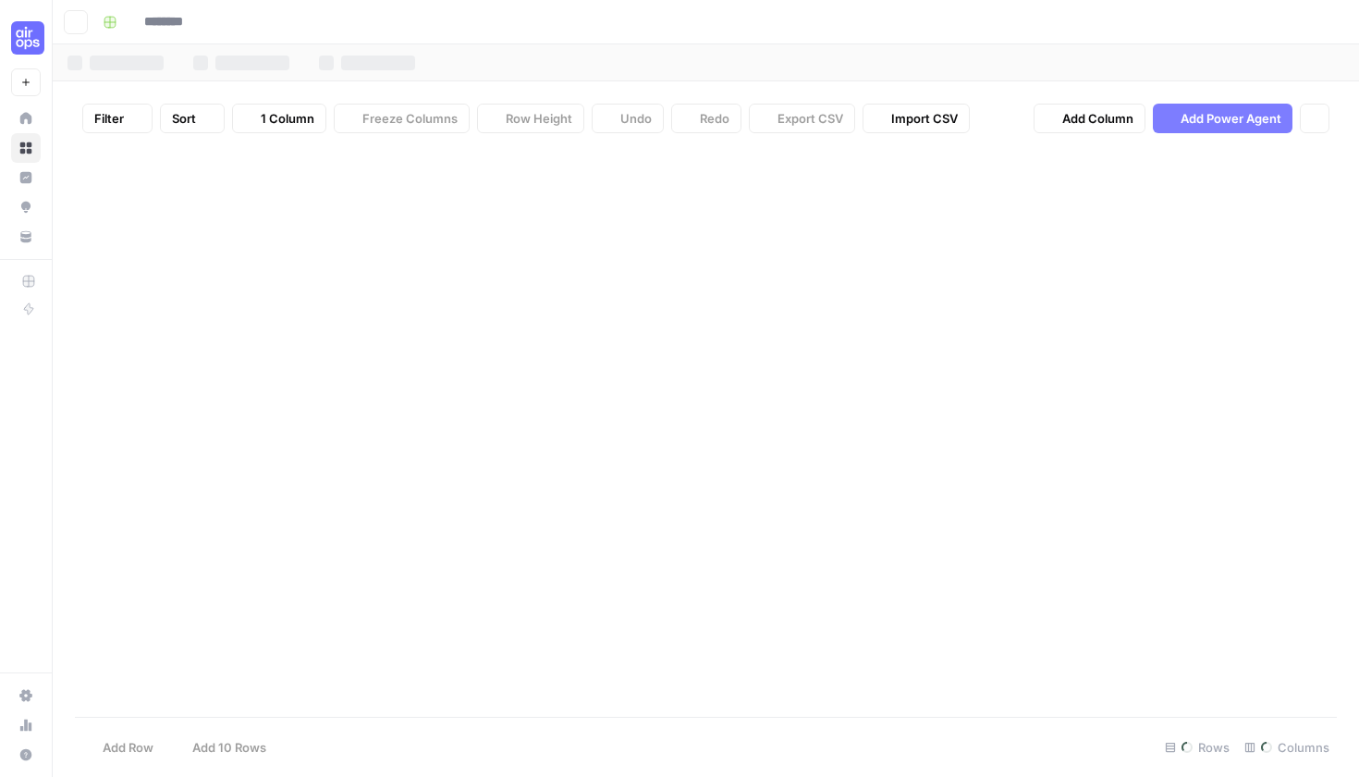
type input "**********"
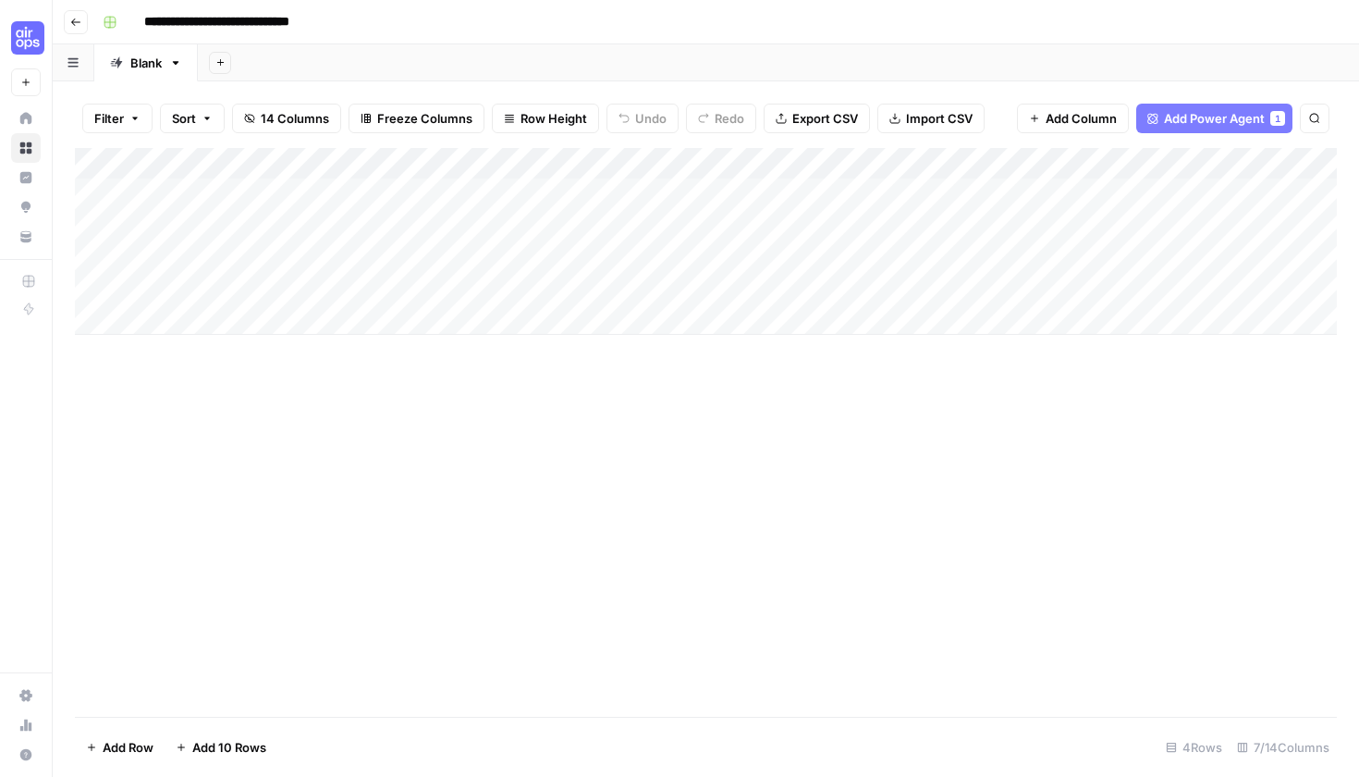
click at [621, 155] on div "Add Column" at bounding box center [706, 241] width 1262 height 187
click at [625, 157] on div "Add Column" at bounding box center [706, 241] width 1262 height 187
click at [621, 160] on div "Add Column" at bounding box center [706, 241] width 1262 height 187
click at [1263, 120] on span "Add Power Agent" at bounding box center [1214, 118] width 101 height 18
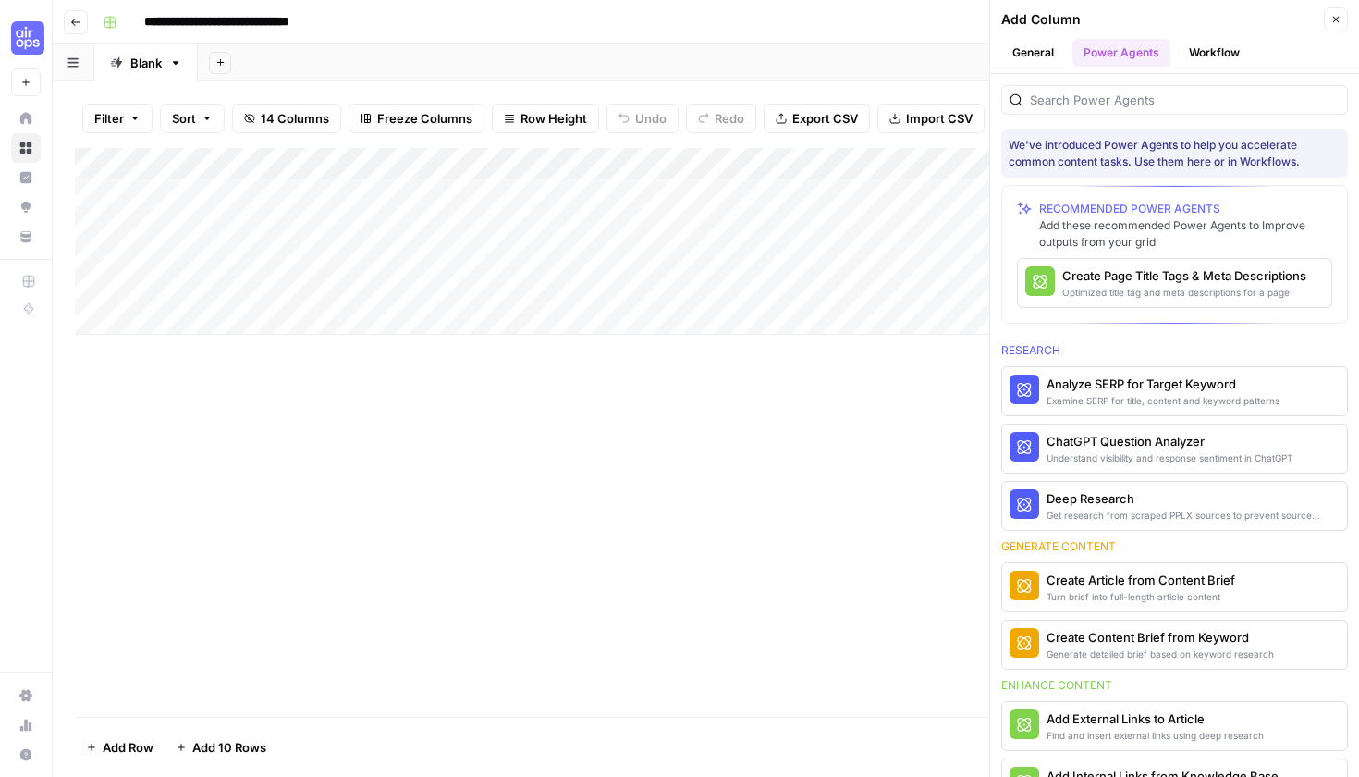
click at [1223, 46] on button "Workflow" at bounding box center [1214, 53] width 73 height 28
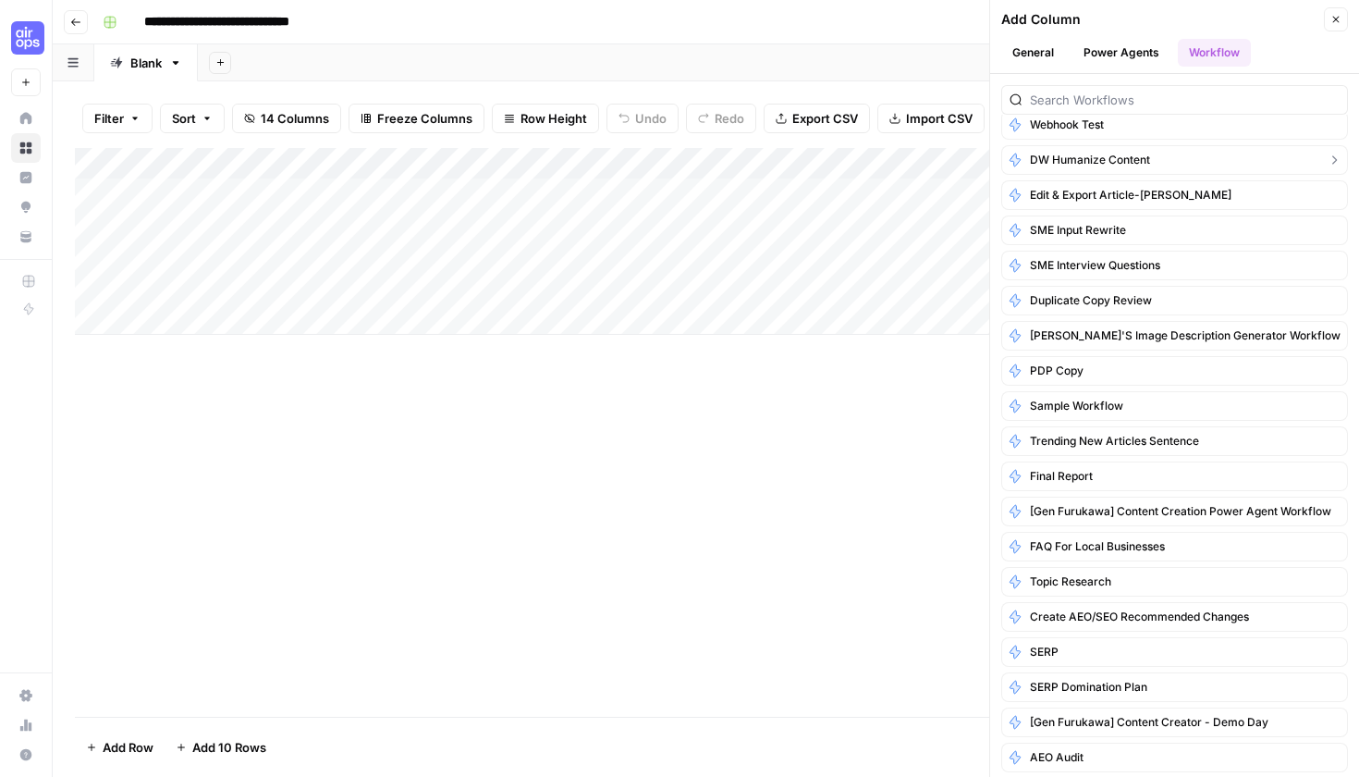
scroll to position [113, 0]
click at [1066, 644] on button "SERP" at bounding box center [1174, 651] width 347 height 30
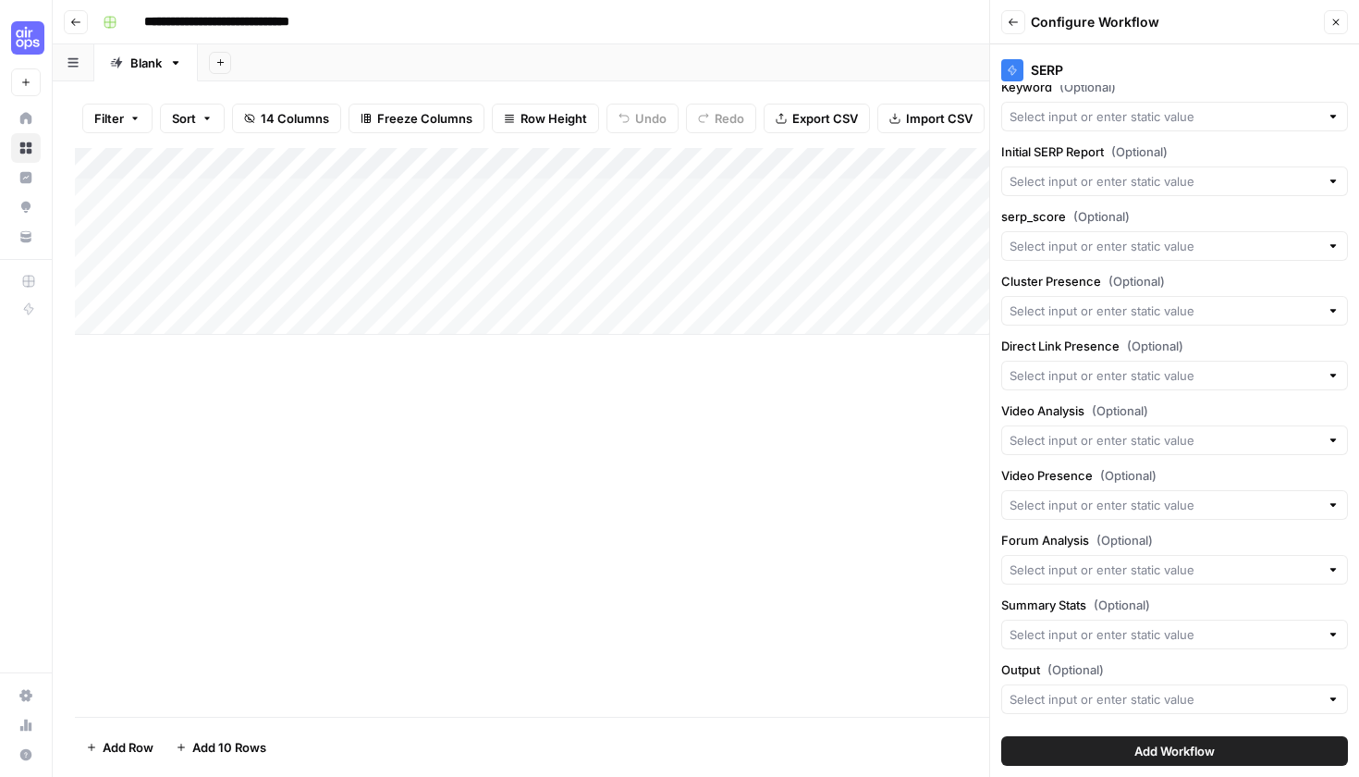
scroll to position [0, 0]
click at [1128, 741] on button "Add Workflow" at bounding box center [1174, 751] width 347 height 30
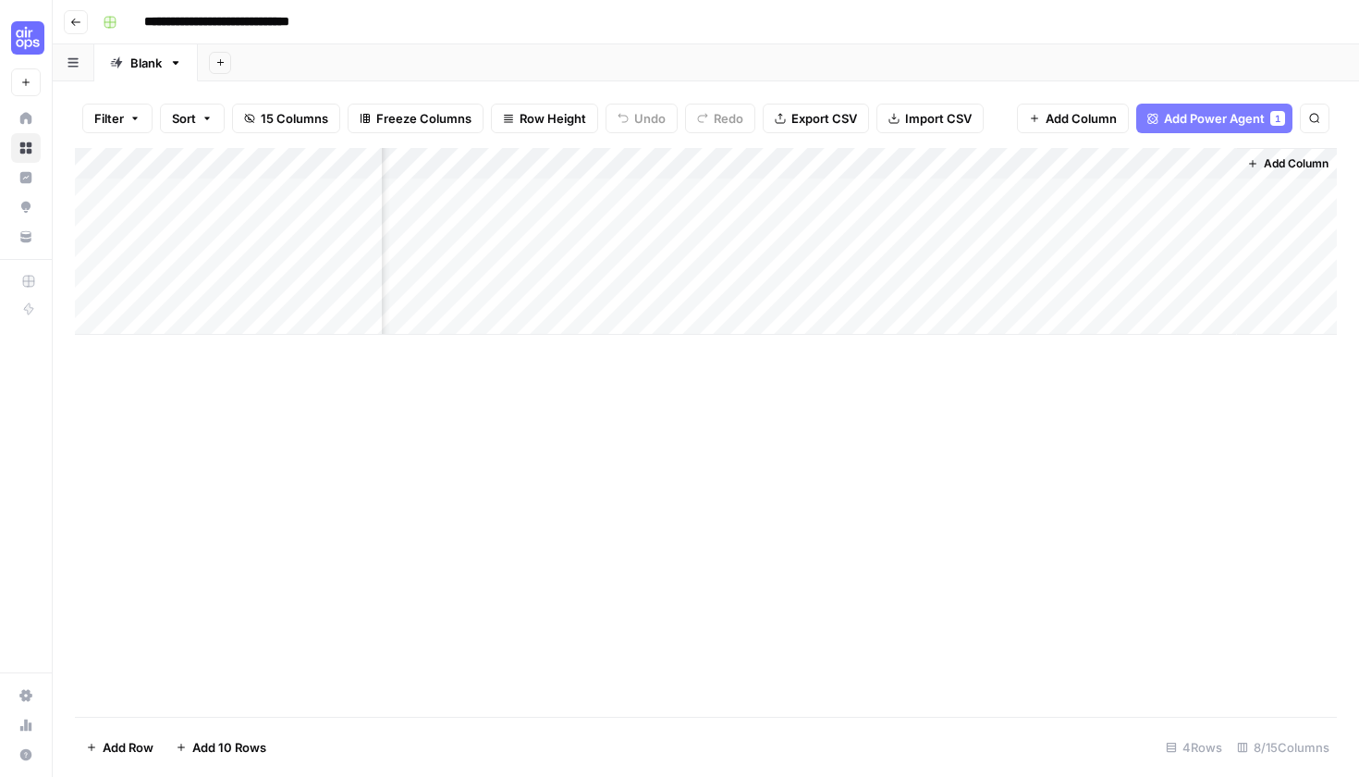
scroll to position [0, 615]
click at [1195, 158] on div "Add Column" at bounding box center [706, 241] width 1262 height 187
click at [1197, 156] on div "Add Column" at bounding box center [706, 241] width 1262 height 187
click at [1192, 160] on div "Add Column" at bounding box center [706, 241] width 1262 height 187
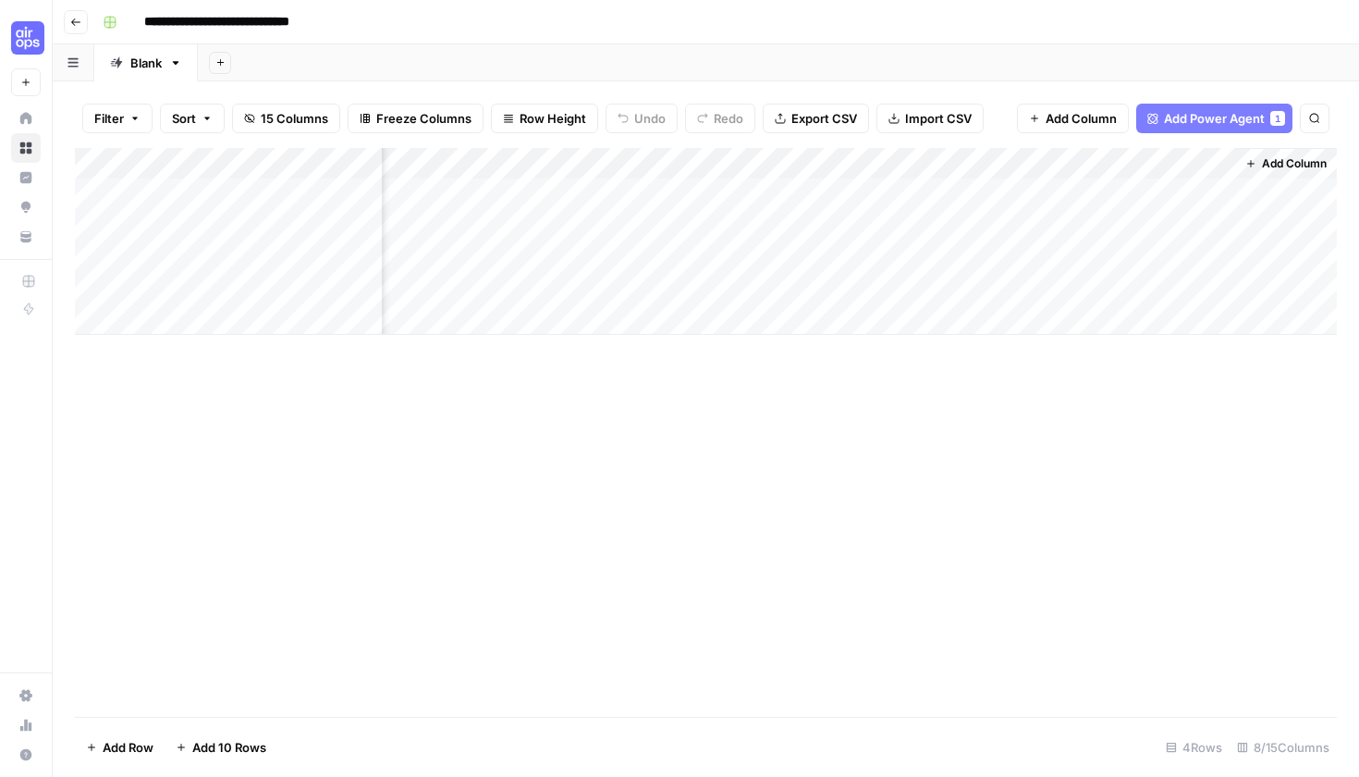
click at [1197, 155] on div "Add Column" at bounding box center [706, 241] width 1262 height 187
click at [1196, 162] on div "Add Column" at bounding box center [706, 241] width 1262 height 187
click at [1162, 153] on div "Add Column" at bounding box center [706, 241] width 1262 height 187
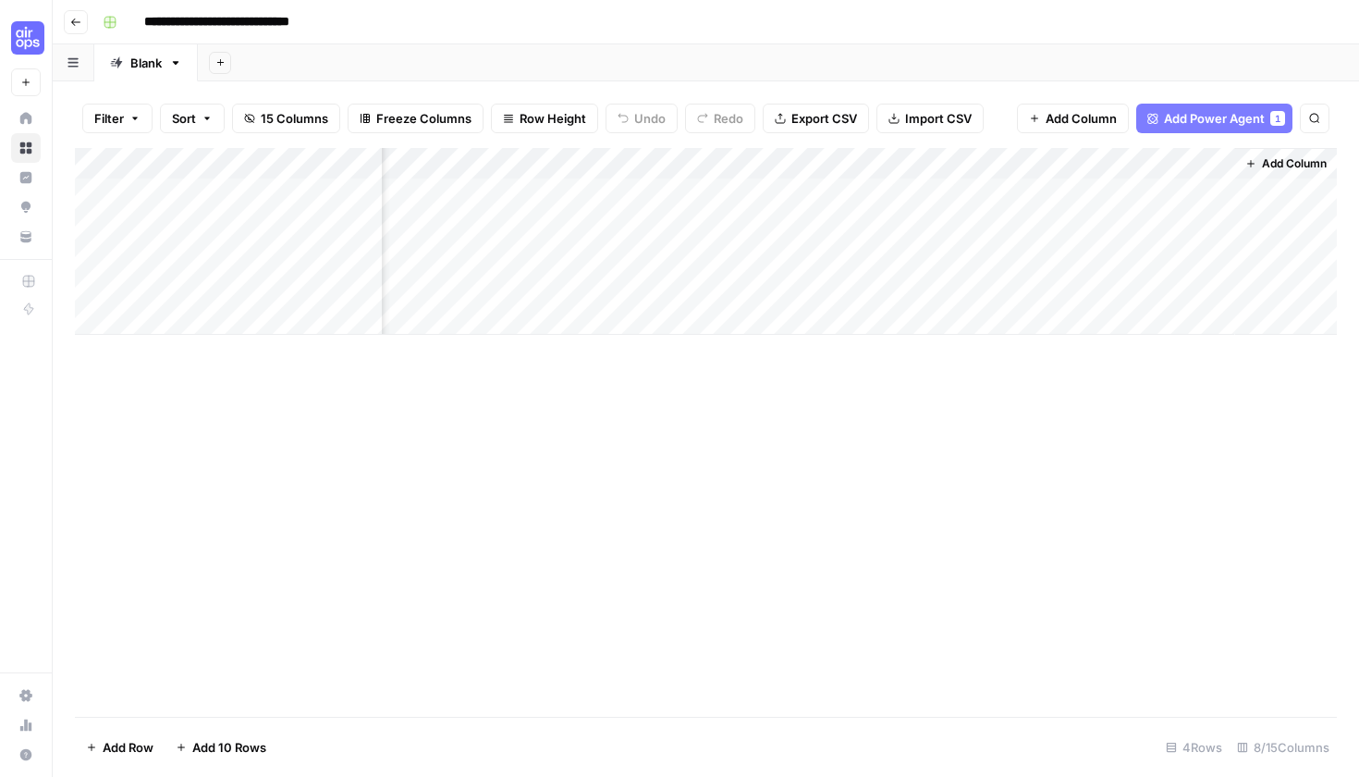
click at [1162, 153] on div "Add Column" at bounding box center [706, 241] width 1262 height 187
click at [1194, 158] on div "Add Column" at bounding box center [706, 241] width 1262 height 187
click at [1213, 117] on span "Add Power Agent" at bounding box center [1214, 118] width 101 height 18
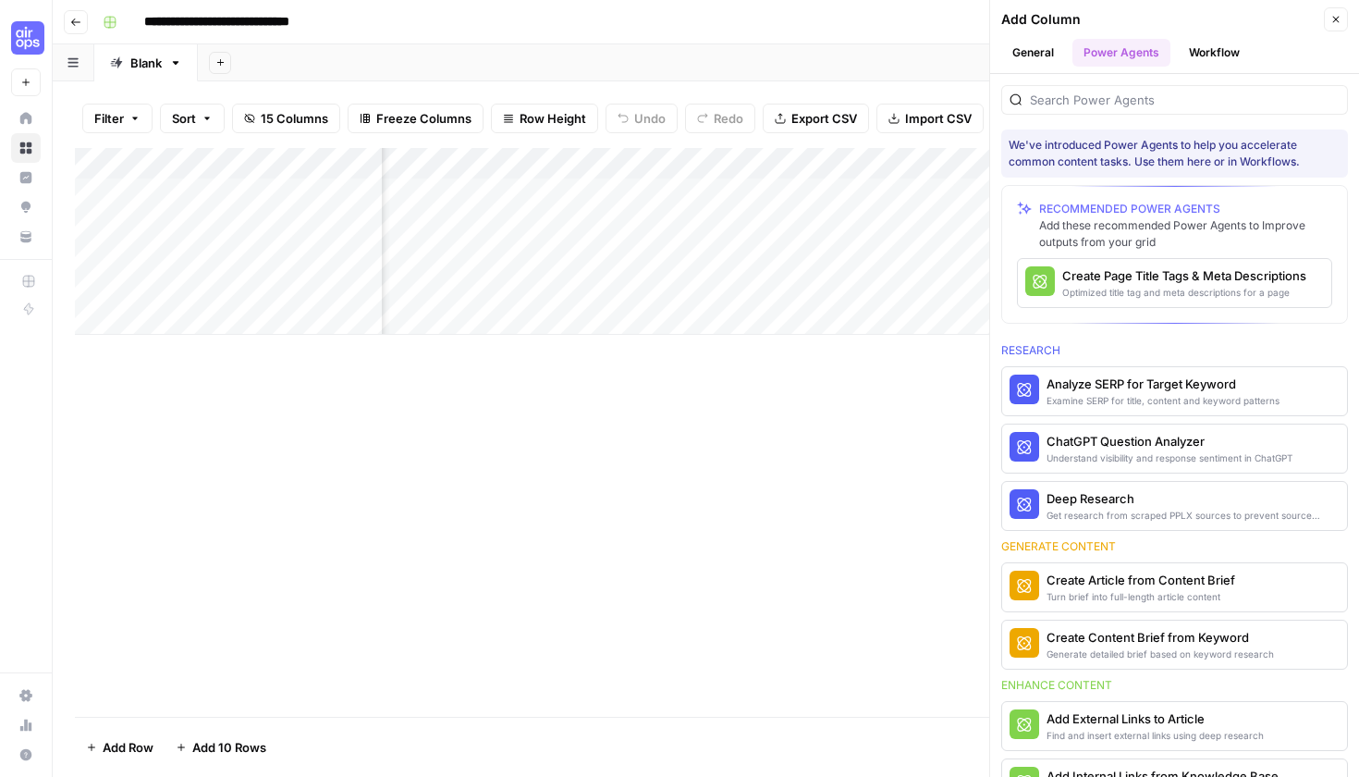
click at [1215, 37] on header "Add Column Close General Power Agents Workflow" at bounding box center [1174, 37] width 369 height 74
click at [1208, 46] on button "Workflow" at bounding box center [1214, 53] width 73 height 28
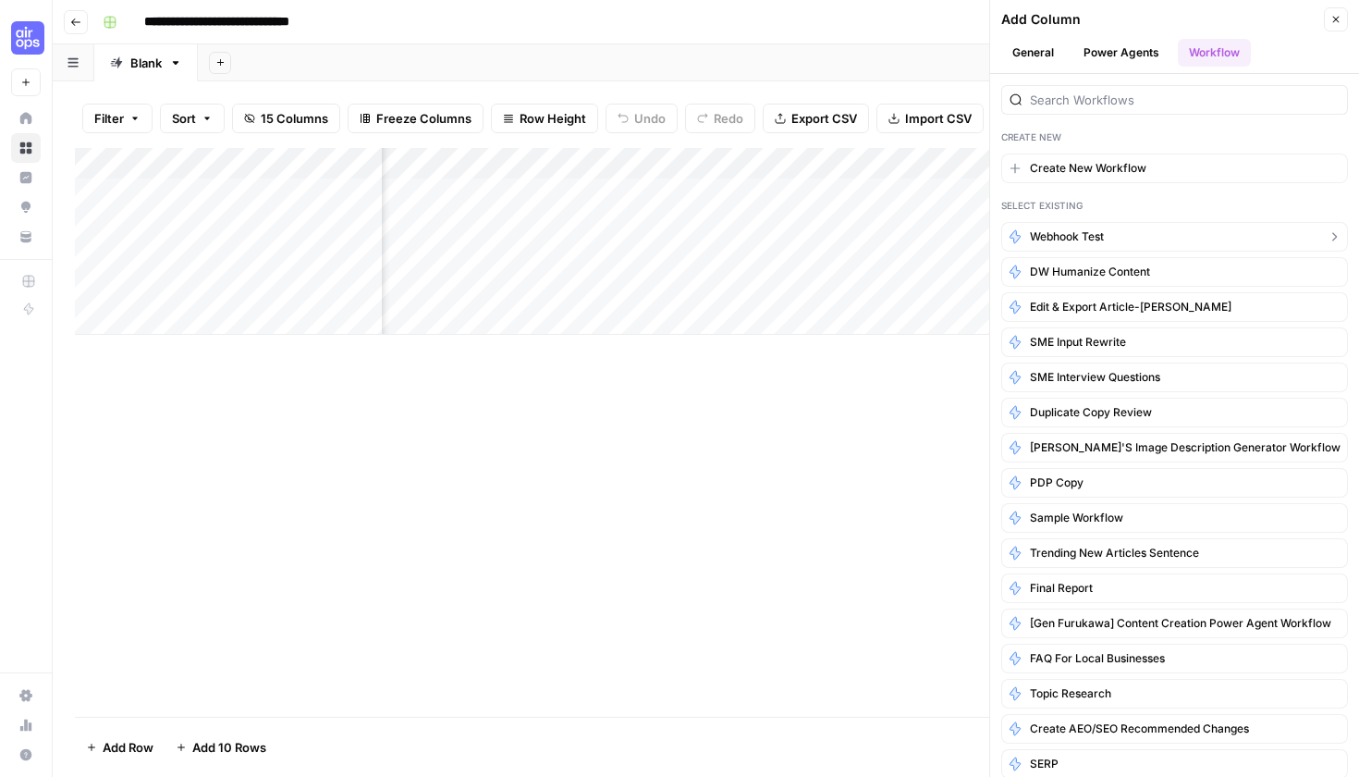
click at [1162, 231] on button "webhook test" at bounding box center [1174, 237] width 347 height 30
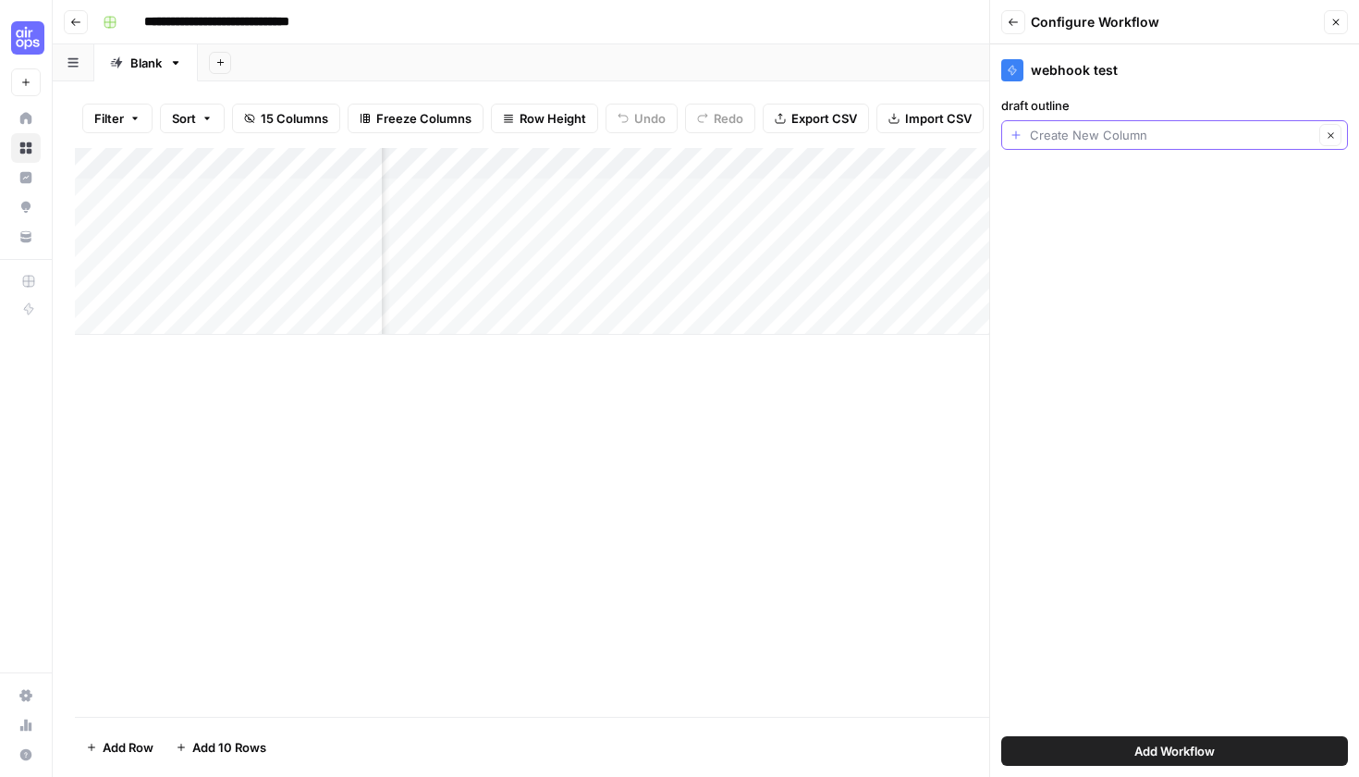
click at [1184, 132] on input "draft outline" at bounding box center [1172, 135] width 284 height 18
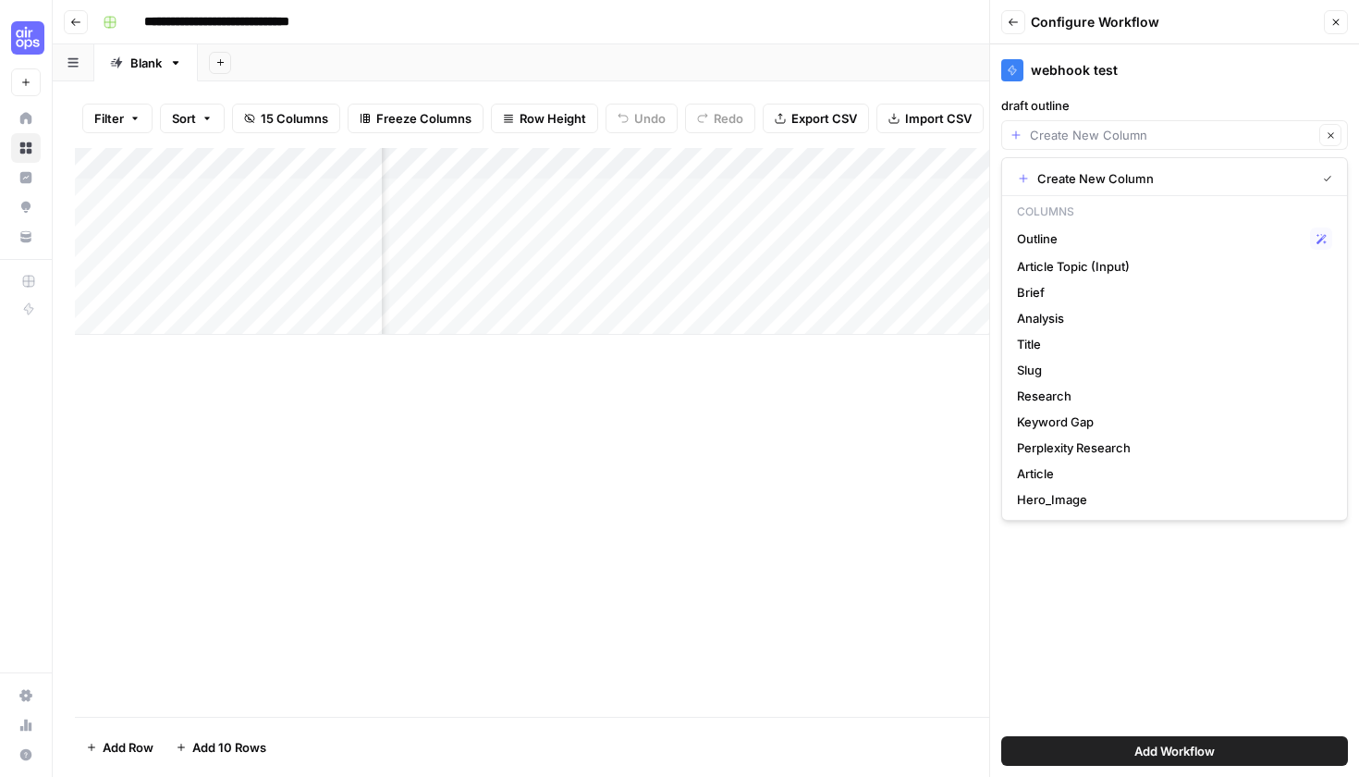
type input "Create New Column"
click at [768, 440] on div "Add Column" at bounding box center [706, 432] width 1262 height 569
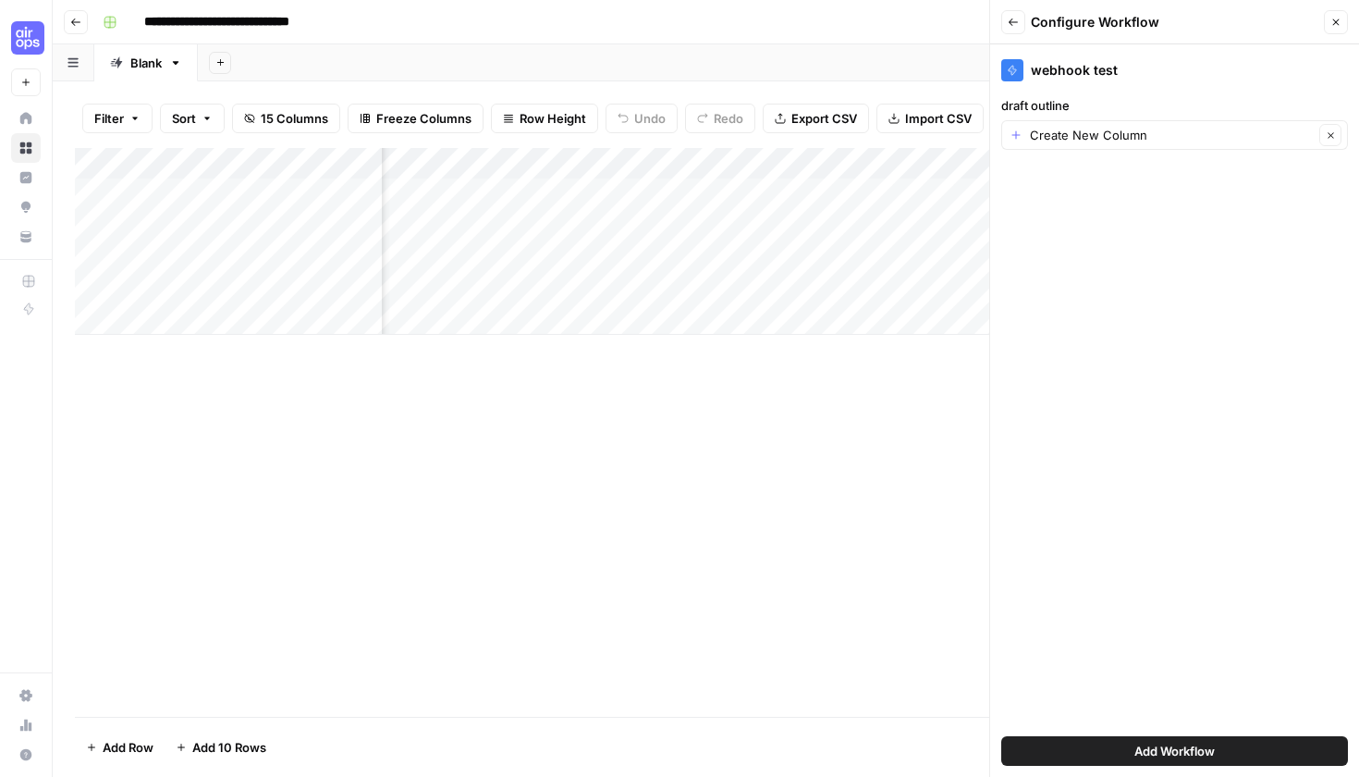
click at [1010, 23] on icon "button" at bounding box center [1013, 21] width 9 height 7
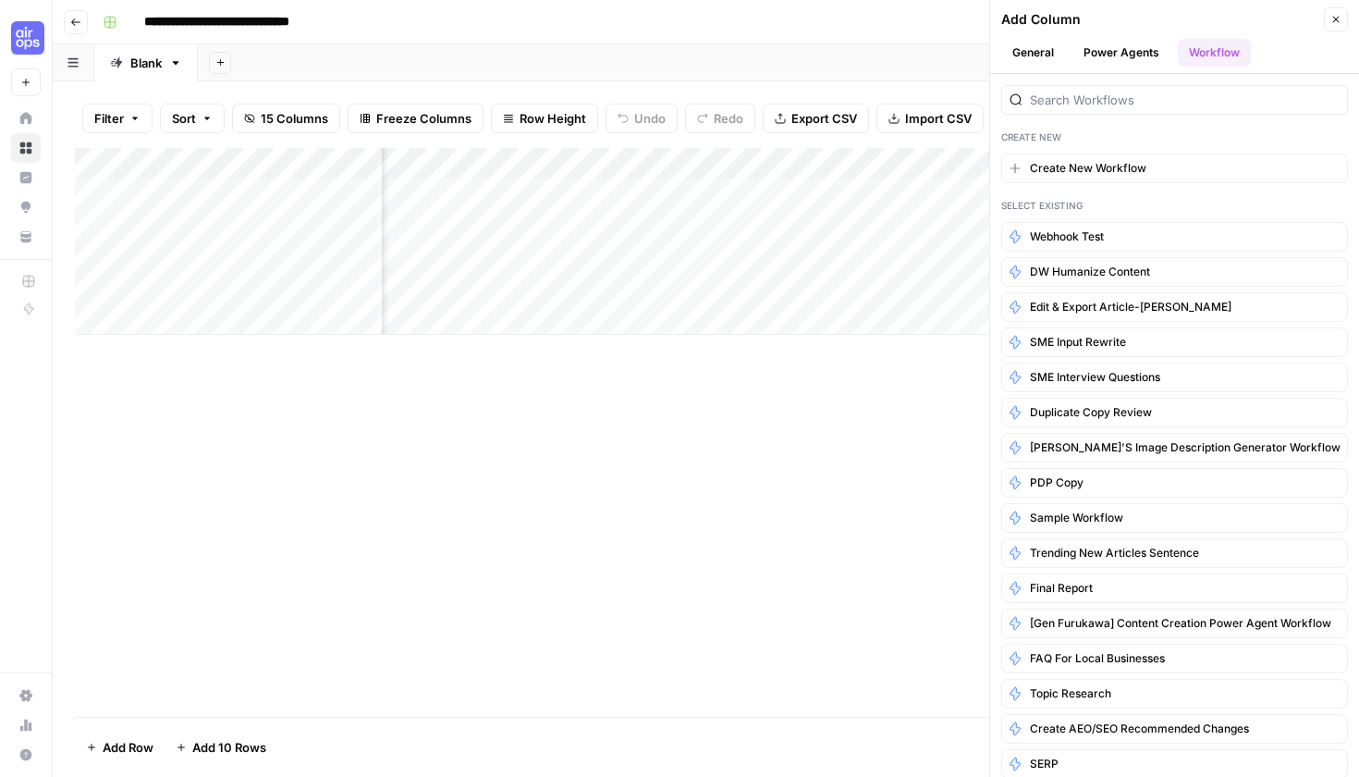
click at [828, 466] on div "Add Column" at bounding box center [706, 432] width 1262 height 569
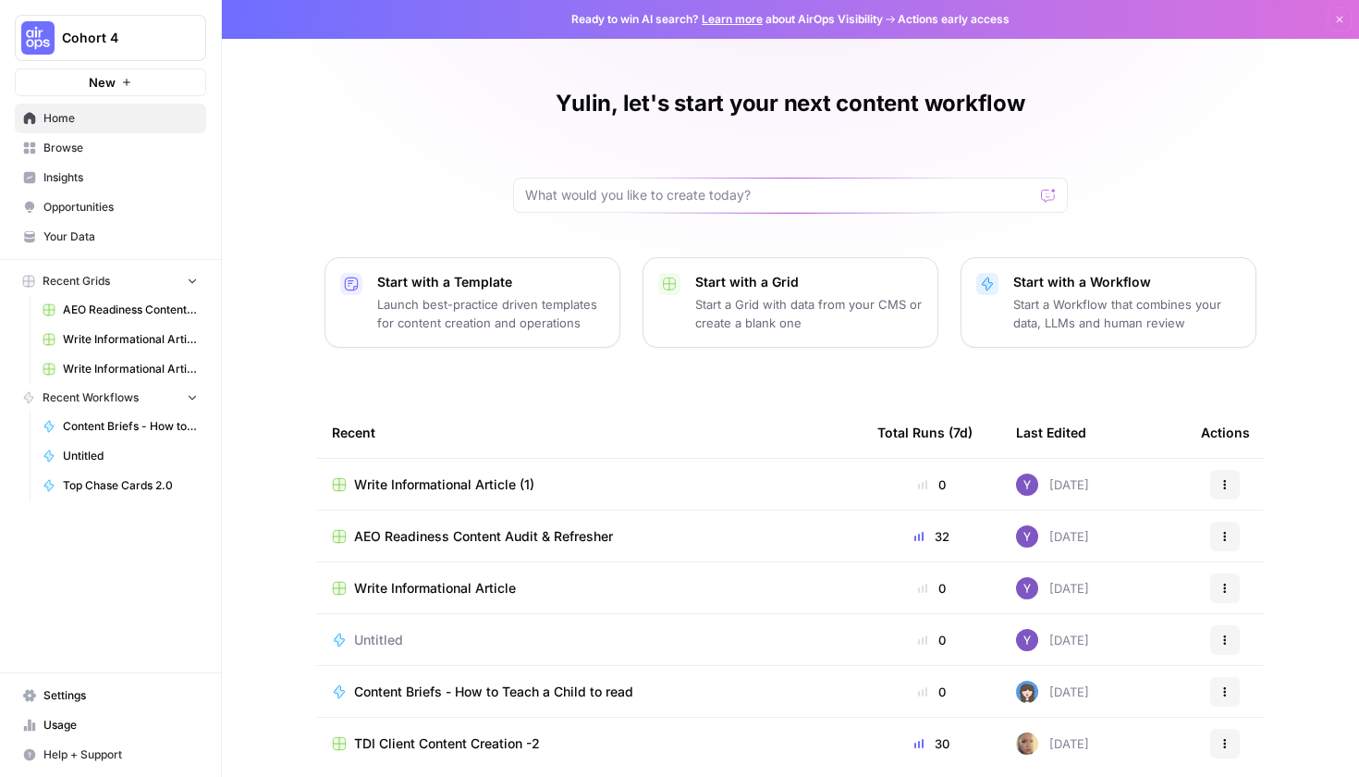
click at [530, 302] on p "Launch best-practice driven templates for content creation and operations" at bounding box center [490, 313] width 227 height 37
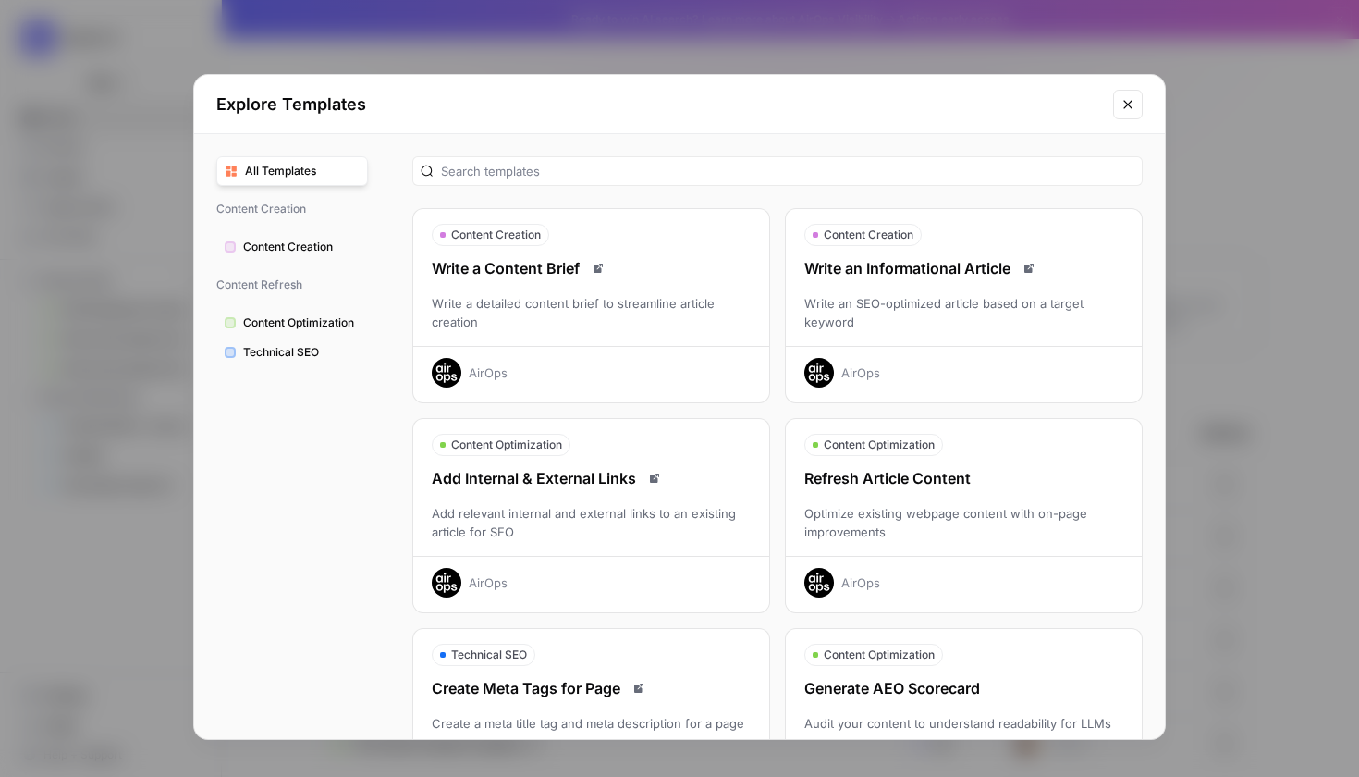
click at [926, 337] on div "Write an Informational Article Write an SEO-optimized article based on a target…" at bounding box center [964, 322] width 356 height 130
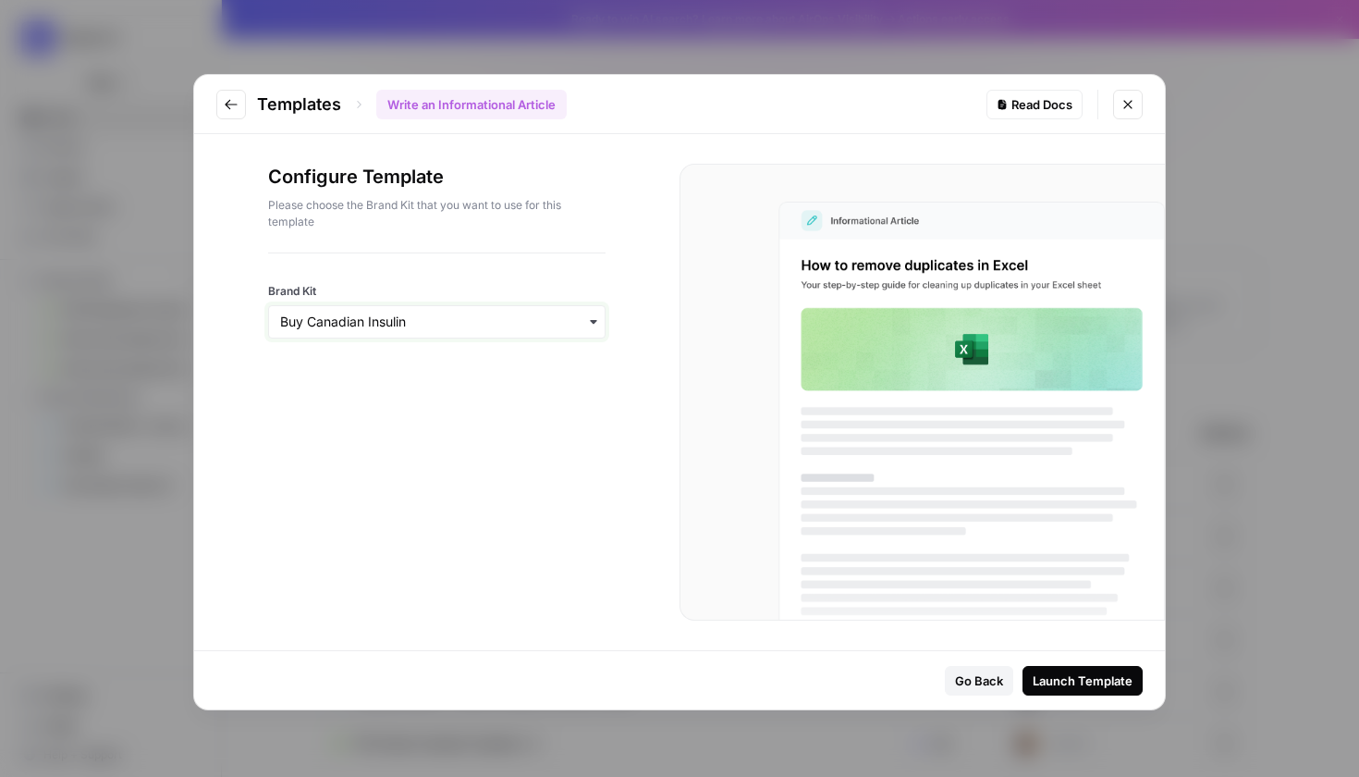
click at [544, 318] on input "Brand Kit" at bounding box center [436, 322] width 313 height 18
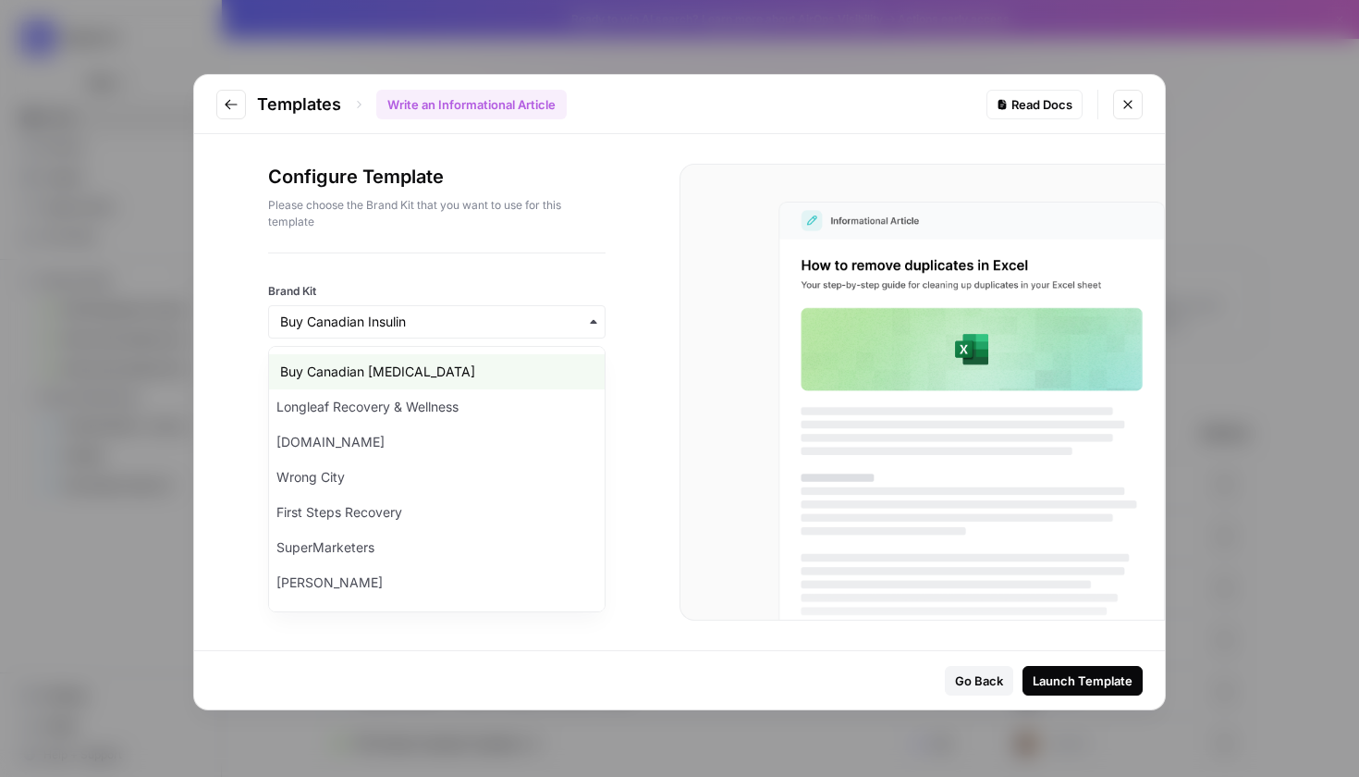
click at [1091, 676] on div "Launch Template" at bounding box center [1083, 680] width 100 height 18
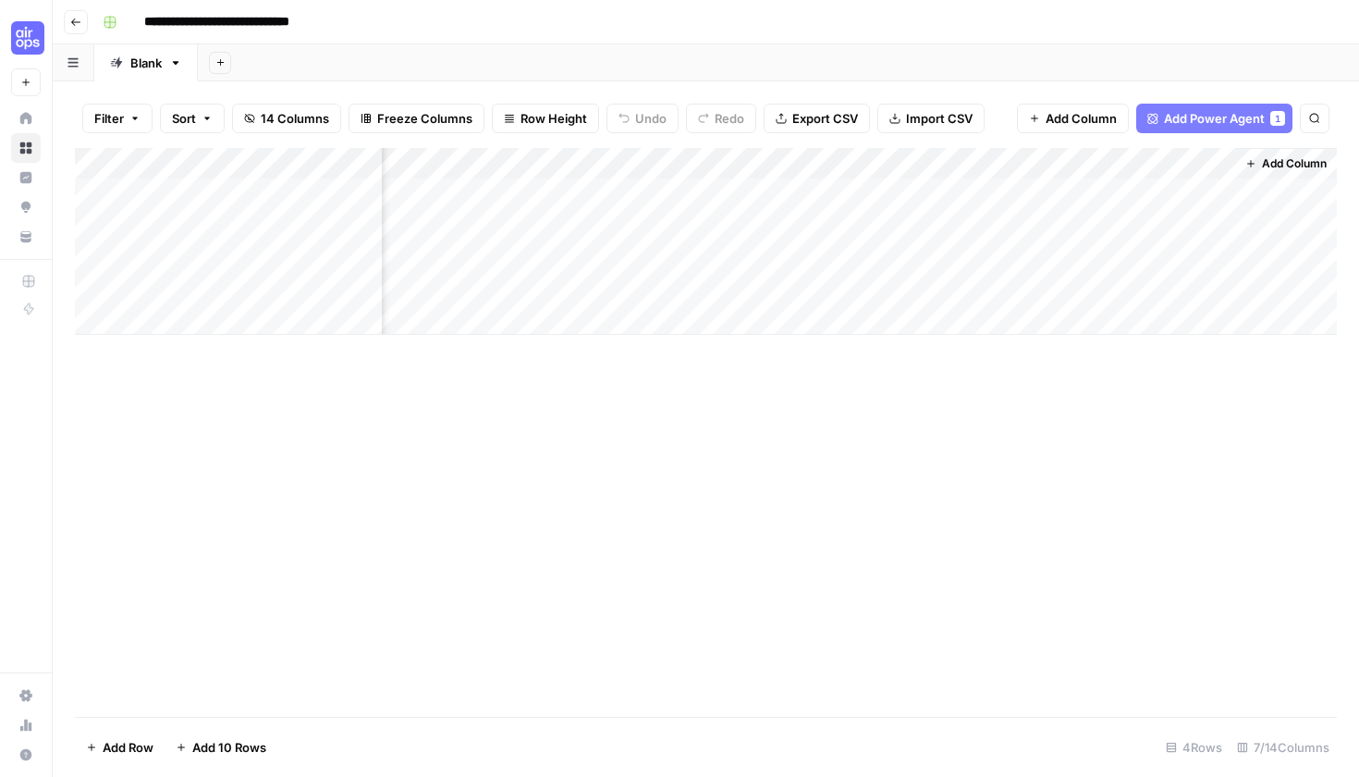
click at [505, 186] on div "Add Column" at bounding box center [706, 241] width 1262 height 187
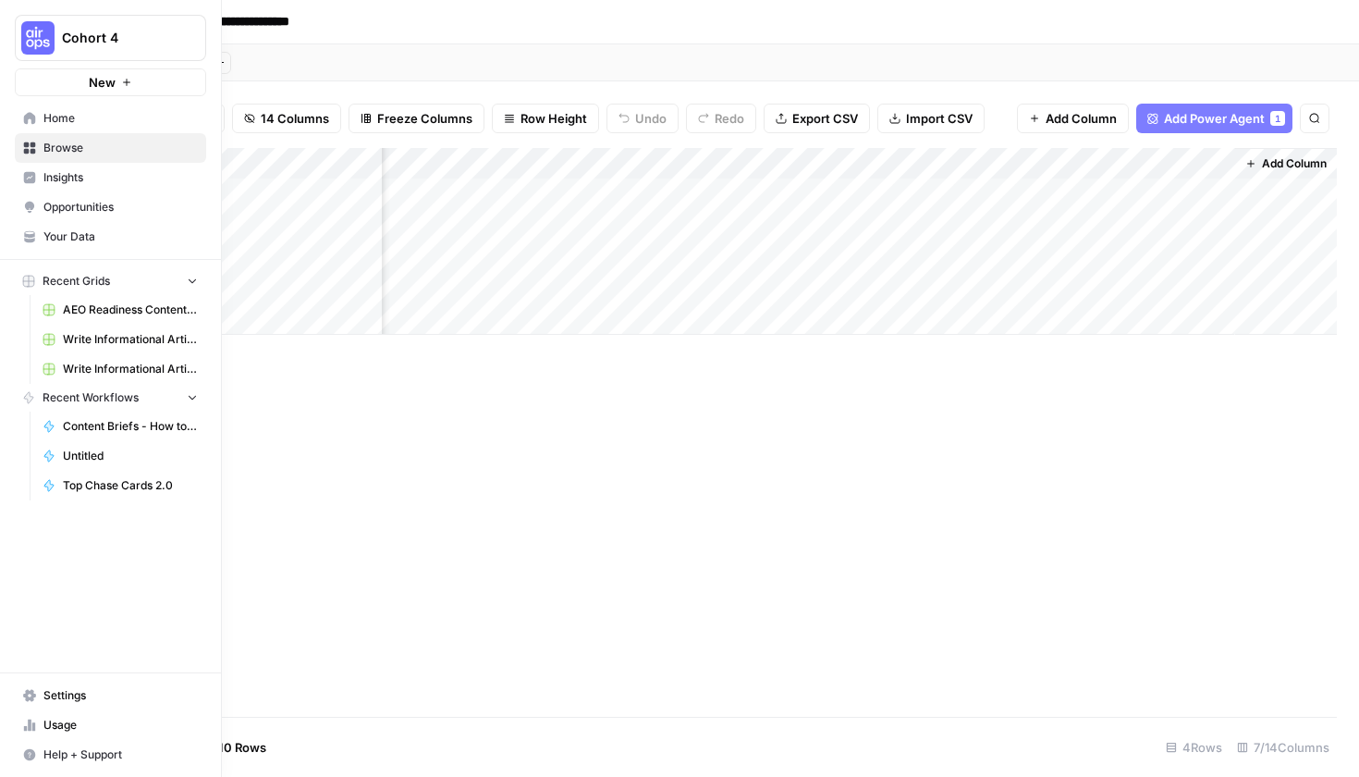
click at [51, 31] on img "Workspace: Cohort 4" at bounding box center [37, 37] width 33 height 33
click at [119, 170] on span "Test" at bounding box center [178, 168] width 244 height 18
